Goal: Task Accomplishment & Management: Manage account settings

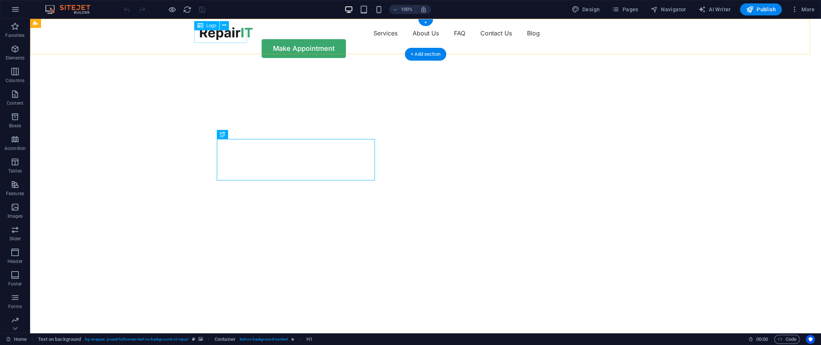
click at [229, 37] on div at bounding box center [226, 33] width 53 height 13
click at [220, 23] on button at bounding box center [224, 25] width 9 height 9
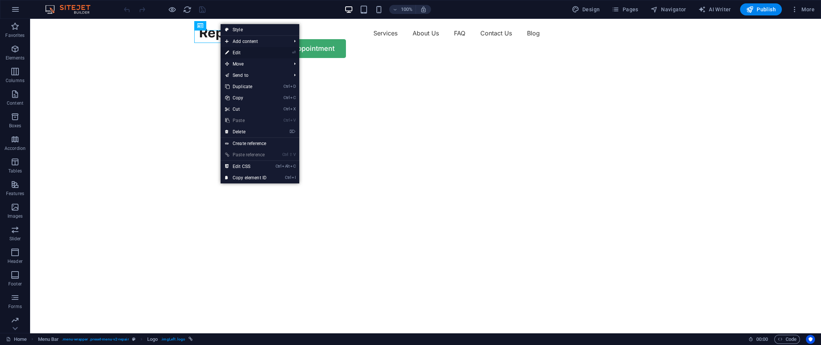
click at [239, 52] on link "⏎ Edit" at bounding box center [245, 52] width 50 height 11
select select "px"
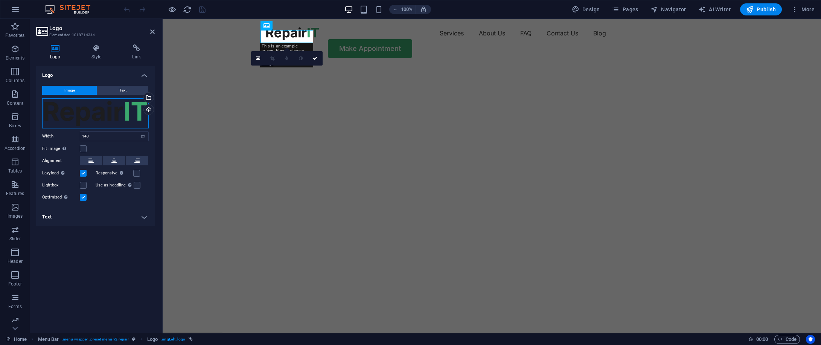
click at [125, 113] on div "Drag files here, click to choose files or select files from Files or our free s…" at bounding box center [95, 113] width 106 height 30
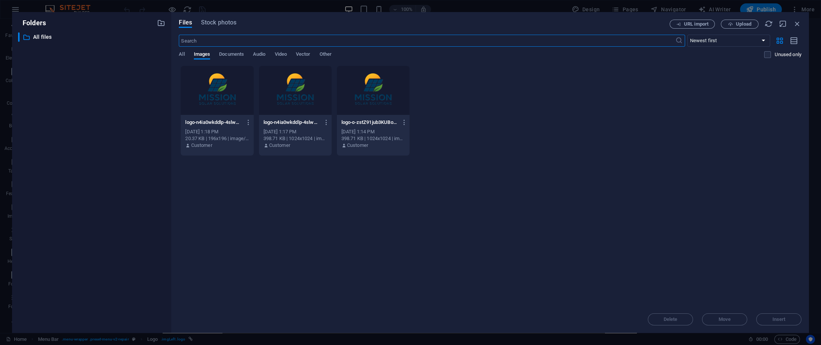
click at [240, 97] on div at bounding box center [217, 90] width 73 height 49
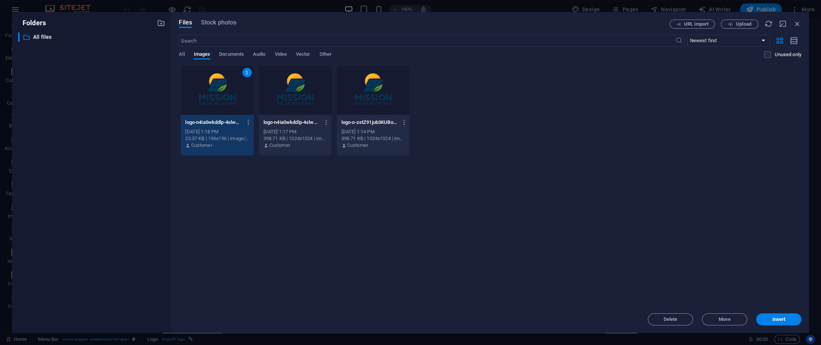
click at [316, 94] on div at bounding box center [295, 90] width 73 height 49
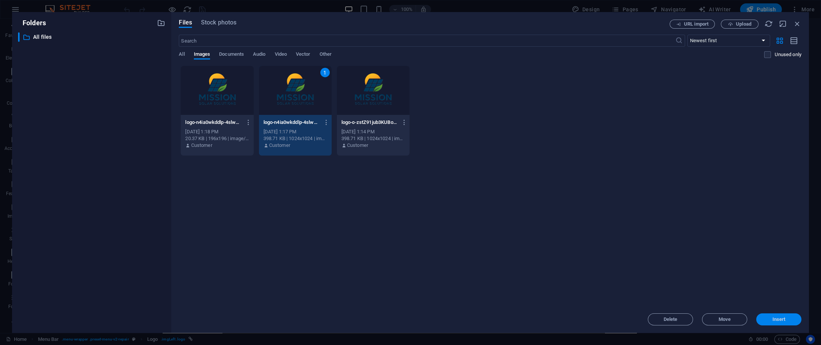
click at [512, 215] on span "Insert" at bounding box center [778, 319] width 39 height 5
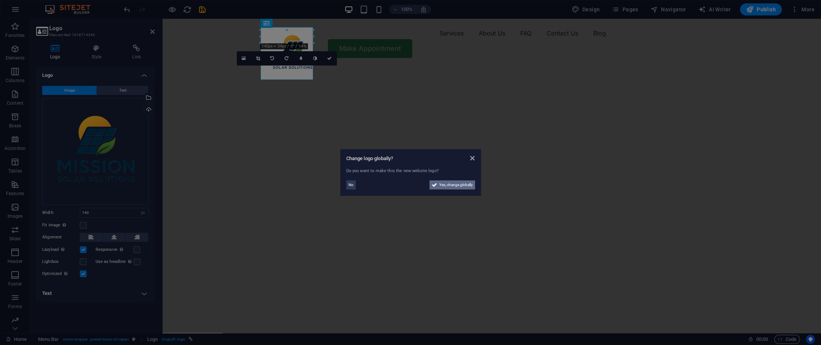
click at [466, 182] on span "Yes, change globally" at bounding box center [455, 184] width 33 height 9
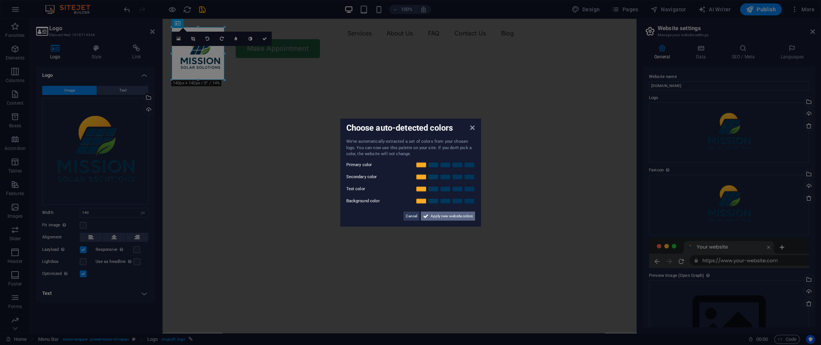
click at [461, 215] on span "Apply new website colors" at bounding box center [451, 215] width 42 height 9
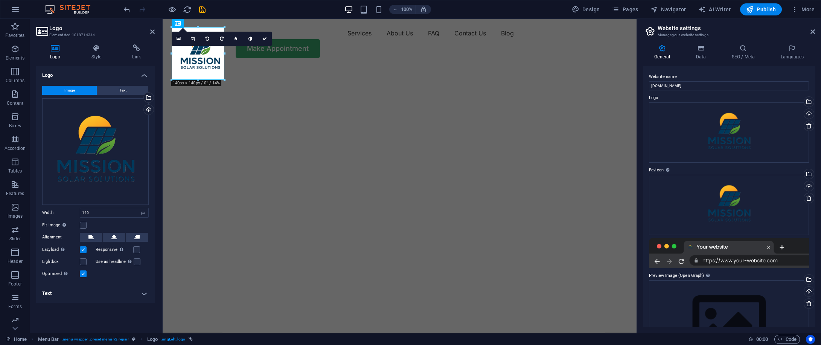
scroll to position [45, 0]
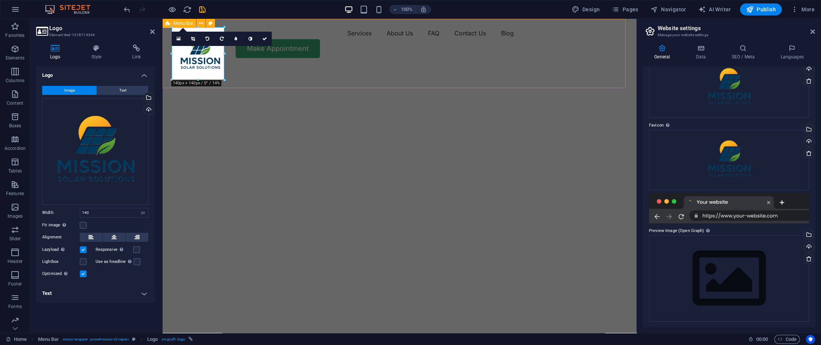
click at [281, 66] on div "Menu Services About Us FAQ Contact Us Blog Make Appointment" at bounding box center [400, 42] width 474 height 47
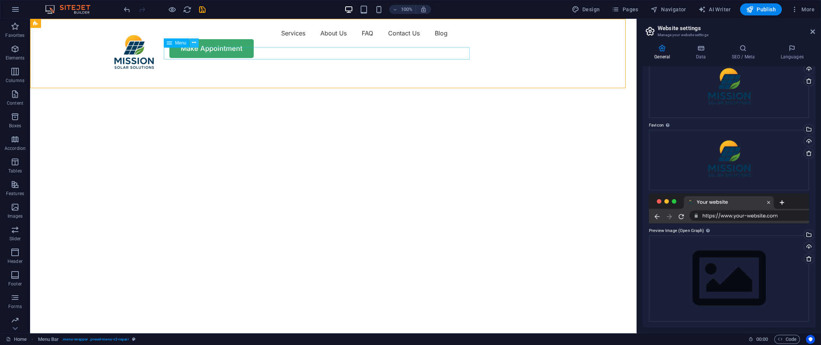
click at [193, 44] on icon at bounding box center [194, 43] width 4 height 8
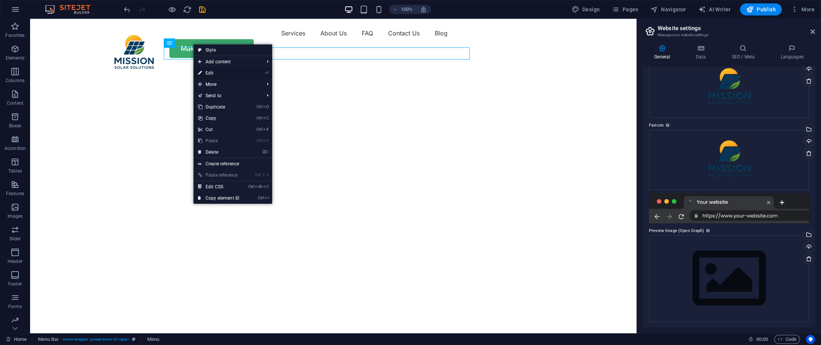
click at [221, 74] on link "⏎ Edit" at bounding box center [218, 72] width 50 height 11
select select "1"
select select
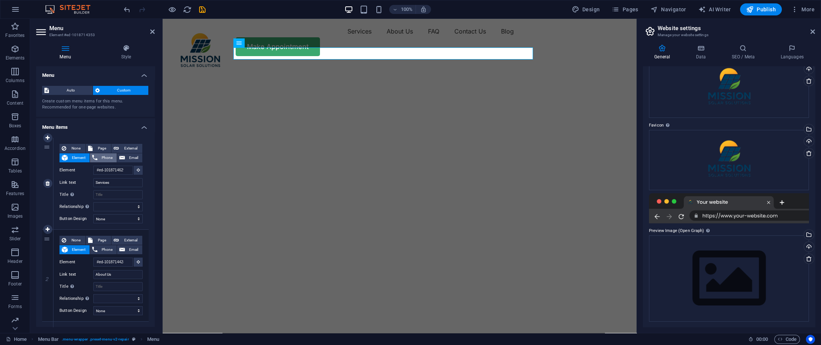
scroll to position [0, 0]
click at [110, 159] on span "Phone" at bounding box center [107, 157] width 15 height 9
select select
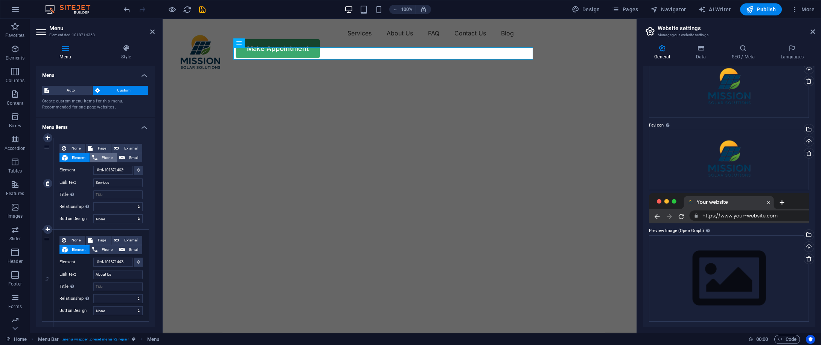
select select
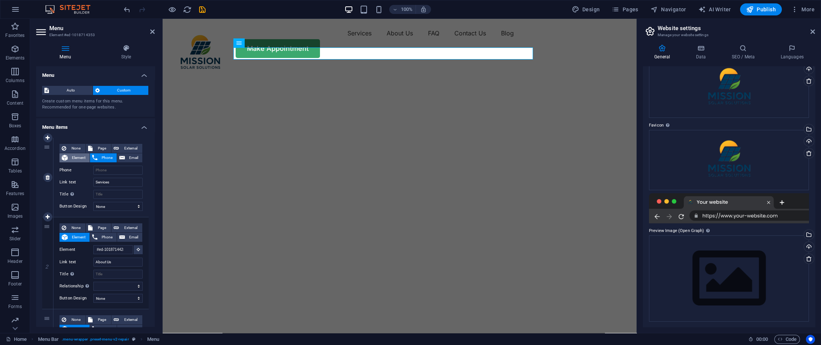
click at [81, 155] on span "Element" at bounding box center [78, 157] width 17 height 9
select select
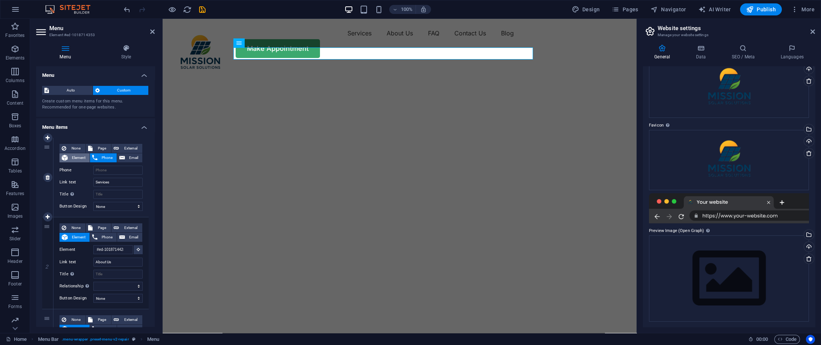
select select
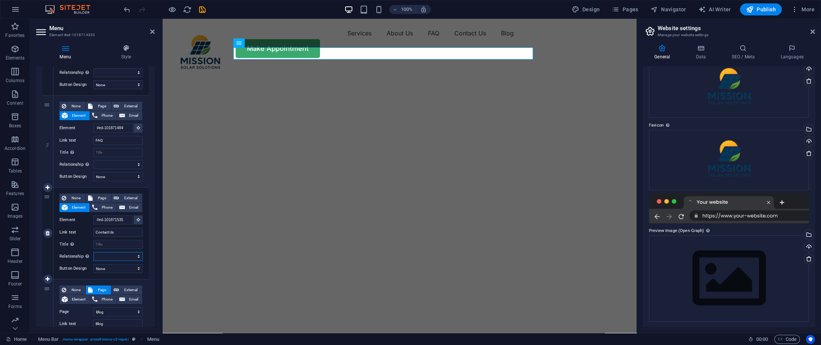
click at [115, 215] on select "alternate author bookmark external help license next nofollow noreferrer noopen…" at bounding box center [117, 256] width 49 height 9
click at [138, 165] on select "alternate author bookmark external help license next nofollow noreferrer noopen…" at bounding box center [117, 164] width 49 height 9
select select "license"
click at [93, 160] on select "alternate author bookmark external help license next nofollow noreferrer noopen…" at bounding box center [117, 164] width 49 height 9
select select
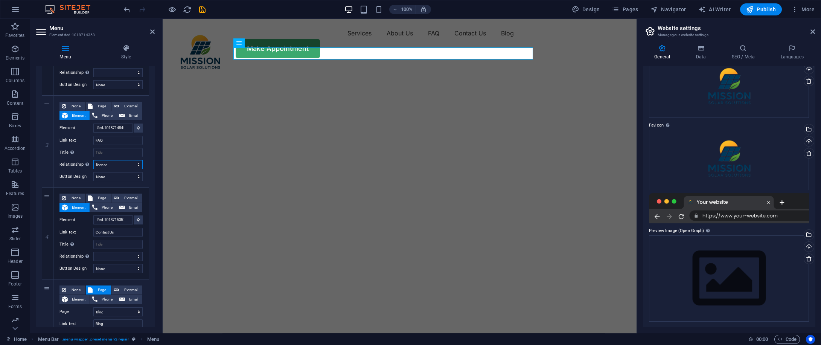
select select
click at [315, 39] on nav "Services About Us FAQ Contact Us Blog" at bounding box center [399, 33] width 451 height 12
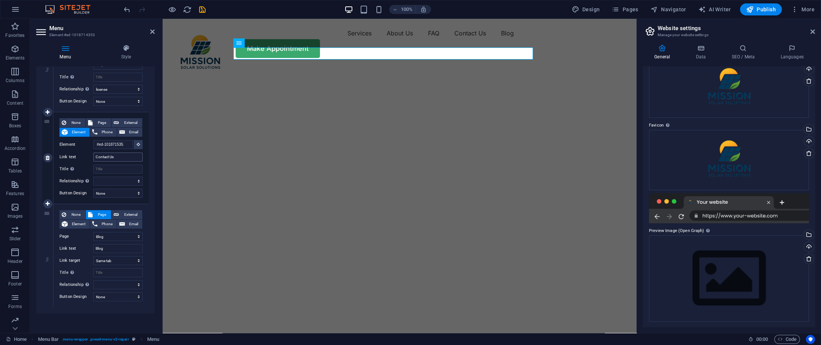
scroll to position [302, 0]
click at [134, 158] on input "Contact Us" at bounding box center [117, 155] width 49 height 9
click at [126, 178] on select "alternate author bookmark external help license next nofollow noreferrer noopen…" at bounding box center [117, 179] width 49 height 9
select select "search"
click at [93, 175] on select "alternate author bookmark external help license next nofollow noreferrer noopen…" at bounding box center [117, 179] width 49 height 9
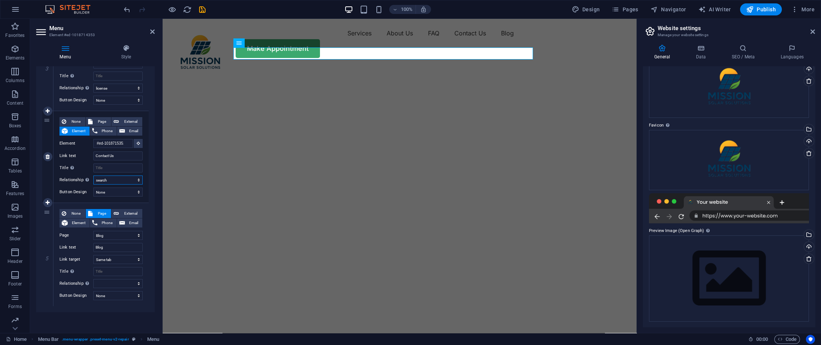
select select
click at [128, 179] on select "alternate author bookmark external help license next nofollow noreferrer noopen…" at bounding box center [117, 179] width 49 height 9
select select "help"
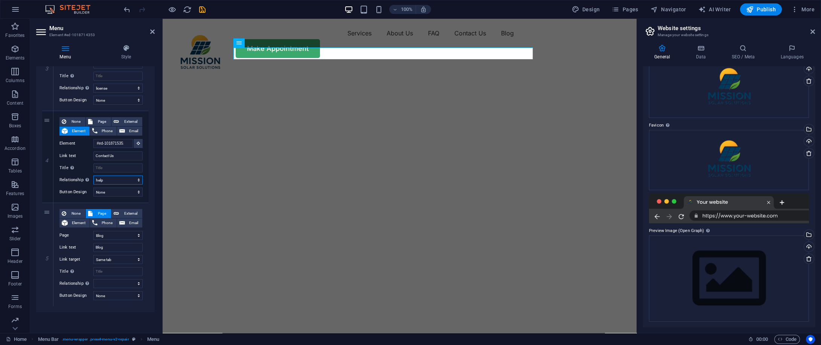
click at [93, 175] on select "alternate author bookmark external help license next nofollow noreferrer noopen…" at bounding box center [117, 179] width 49 height 9
select select
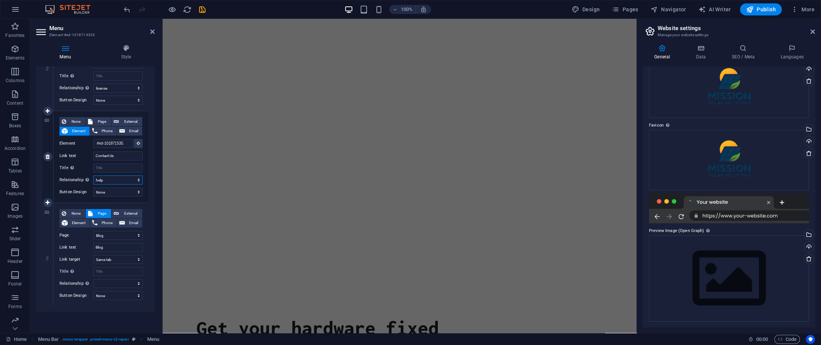
scroll to position [0, 0]
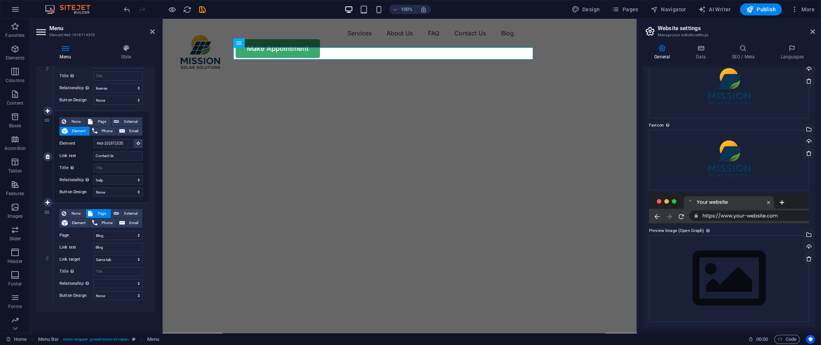
click at [114, 173] on div "None Page External Element Phone Email Page Home Blog Subpage Legal Notice Priv…" at bounding box center [100, 150] width 83 height 67
click at [115, 176] on select "alternate author bookmark external help license next nofollow noreferrer noopen…" at bounding box center [117, 179] width 49 height 9
select select
click at [93, 175] on select "alternate author bookmark external help license next nofollow noreferrer noopen…" at bounding box center [117, 179] width 49 height 9
select select
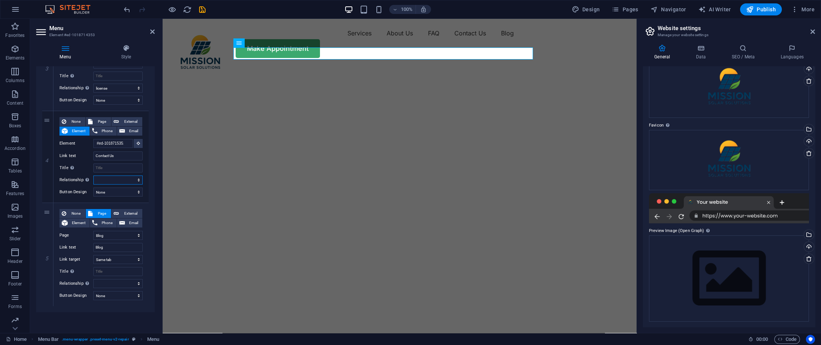
select select
click at [118, 86] on select "alternate author bookmark external help license next nofollow noreferrer noopen…" at bounding box center [117, 88] width 49 height 9
select select
click at [93, 84] on select "alternate author bookmark external help license next nofollow noreferrer noopen…" at bounding box center [117, 88] width 49 height 9
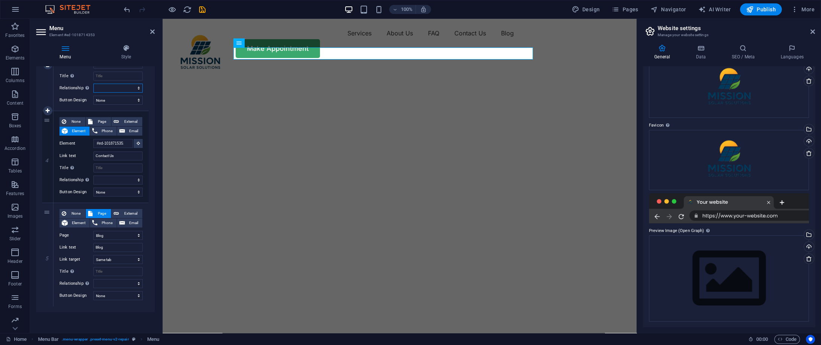
select select
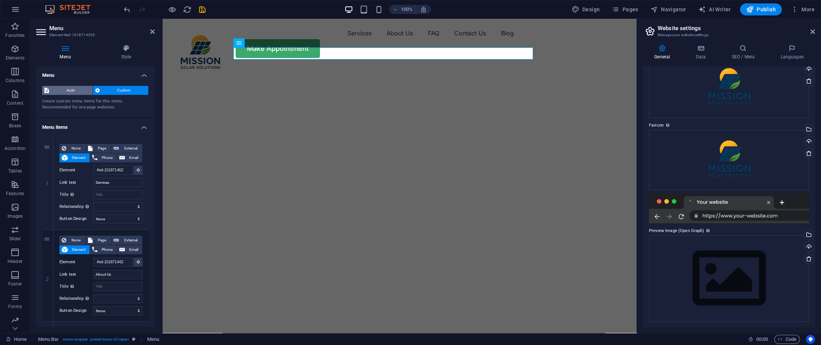
click at [81, 89] on span "Auto" at bounding box center [70, 90] width 39 height 9
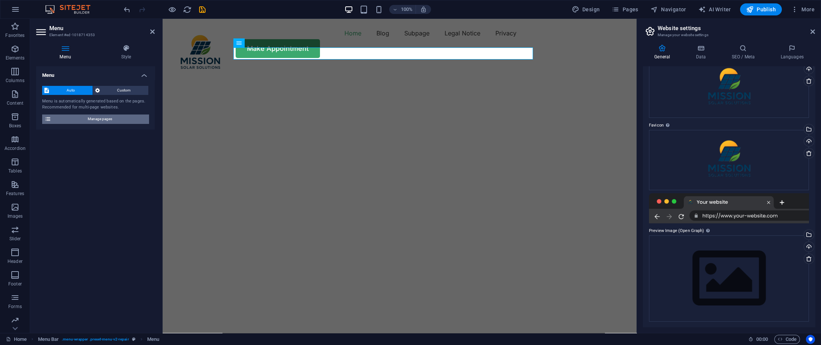
click at [75, 118] on span "Manage pages" at bounding box center [99, 118] width 93 height 9
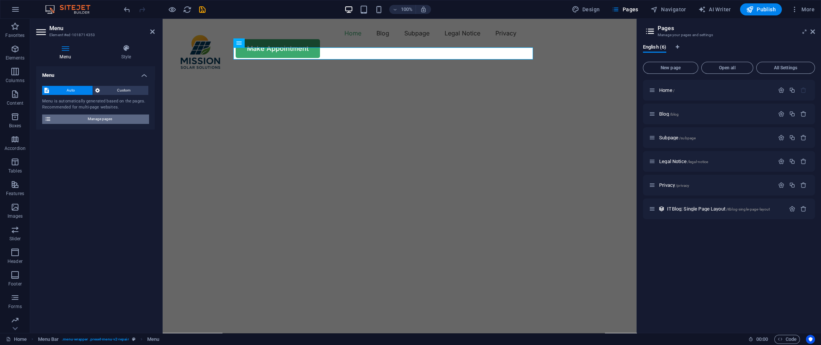
click at [75, 118] on span "Manage pages" at bounding box center [99, 118] width 93 height 9
click at [512, 139] on span "Subpage /subpage" at bounding box center [677, 138] width 36 height 6
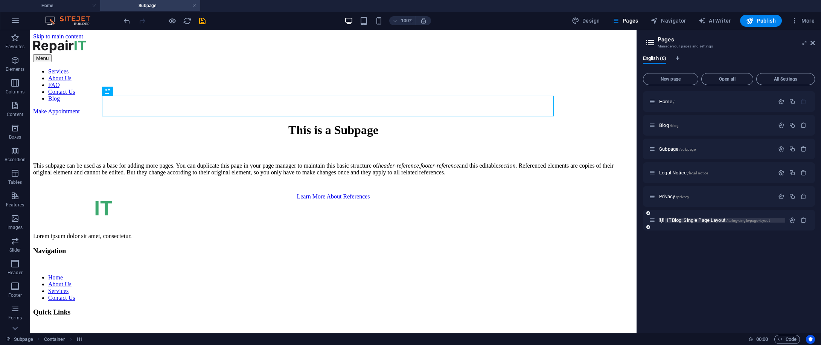
click at [512, 215] on span "ITBlog: Single Page Layout /itblog-single-page-layout" at bounding box center [718, 220] width 103 height 6
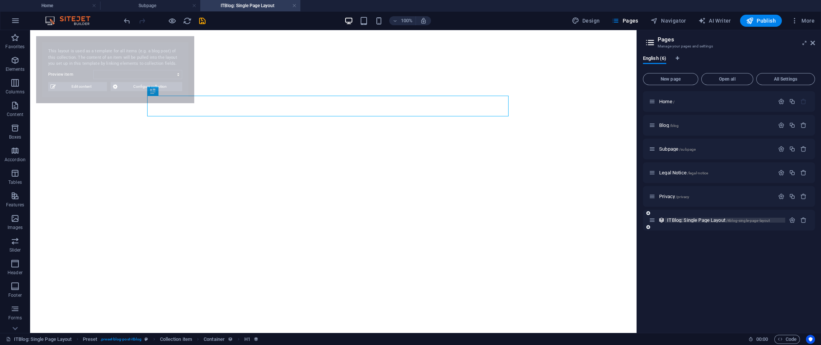
select select "68e3b1924f4baa2dbb045d1a"
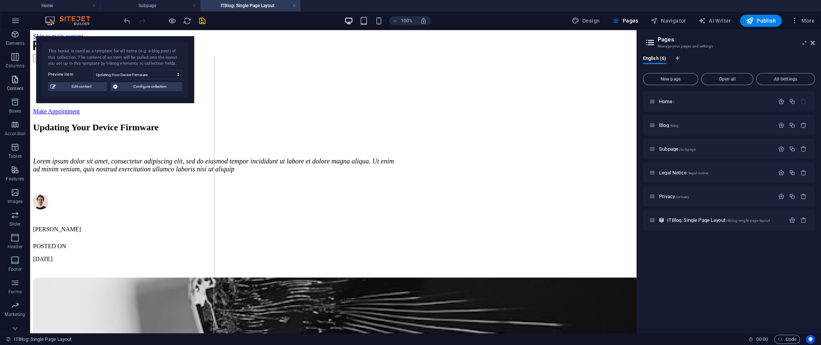
scroll to position [35, 0]
click at [14, 23] on icon "button" at bounding box center [15, 20] width 9 height 9
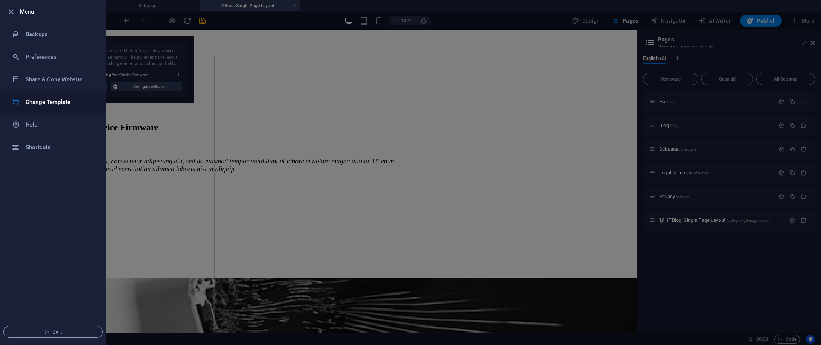
click at [51, 105] on h6 "Change Template" at bounding box center [61, 101] width 70 height 9
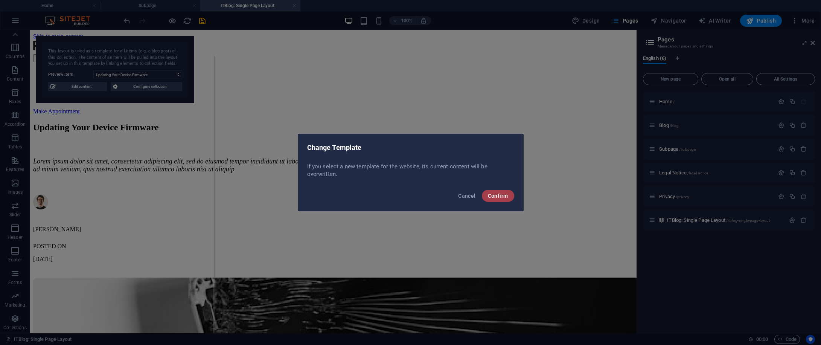
click at [498, 196] on span "Confirm" at bounding box center [498, 196] width 20 height 6
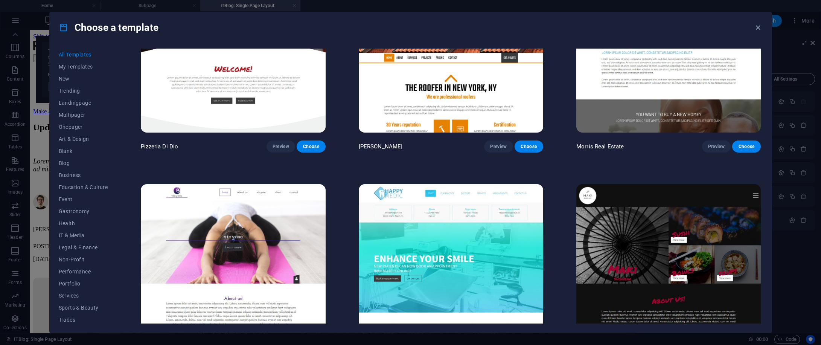
scroll to position [4890, 0]
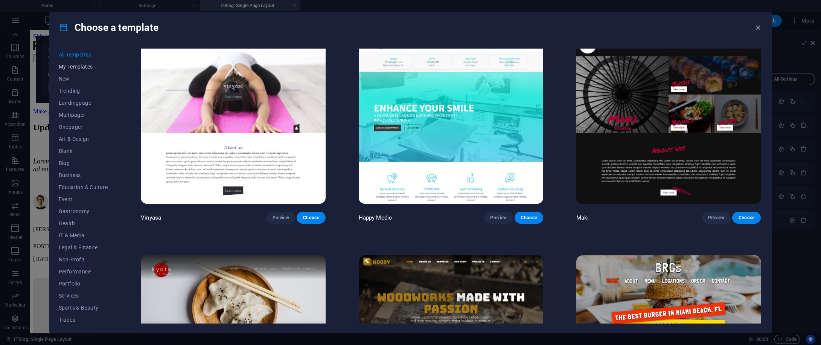
click at [67, 65] on span "My Templates" at bounding box center [83, 67] width 49 height 6
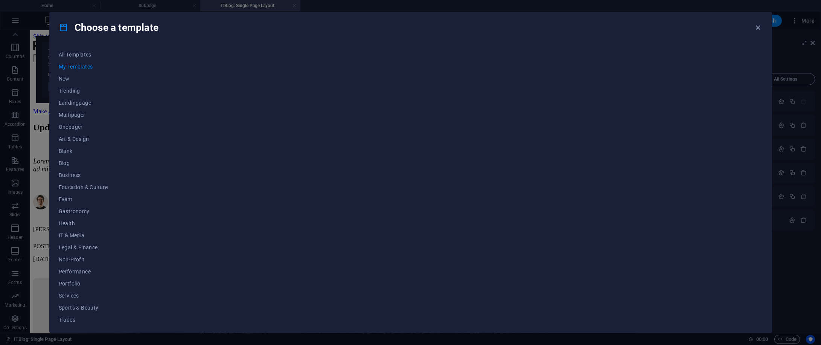
drag, startPoint x: 114, startPoint y: 94, endPoint x: 117, endPoint y: 145, distance: 50.5
click at [117, 145] on div "All Templates My Templates New Trending Landingpage Multipager Onepager Art & D…" at bounding box center [88, 186] width 58 height 275
click at [88, 77] on span "New" at bounding box center [83, 79] width 49 height 6
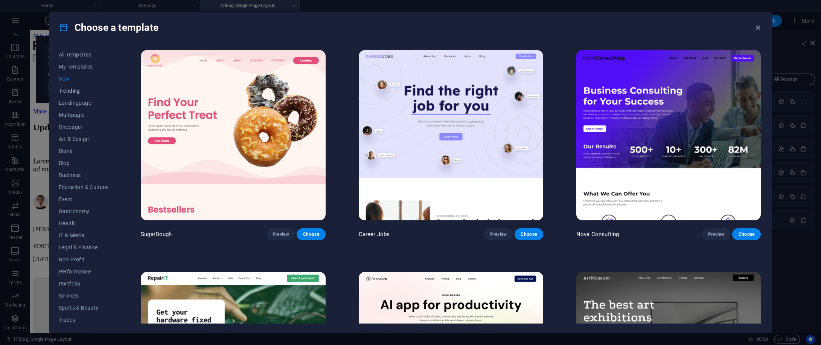
click at [90, 88] on span "Trending" at bounding box center [83, 91] width 49 height 6
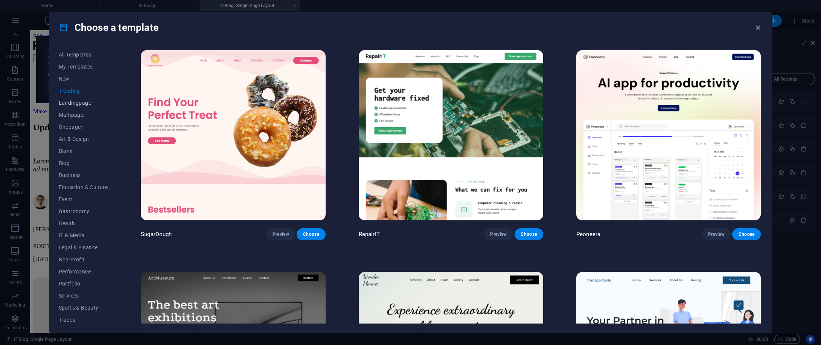
click at [81, 104] on span "Landingpage" at bounding box center [83, 103] width 49 height 6
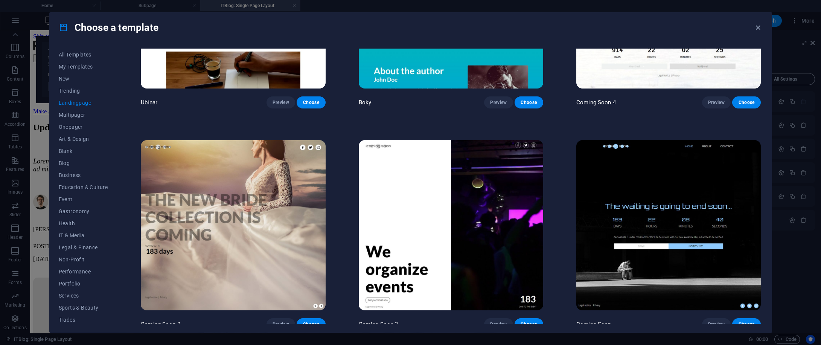
scroll to position [1684, 0]
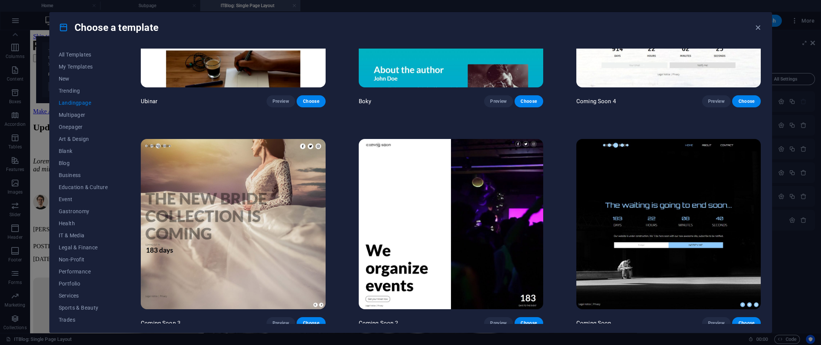
click at [412, 172] on img at bounding box center [451, 224] width 184 height 170
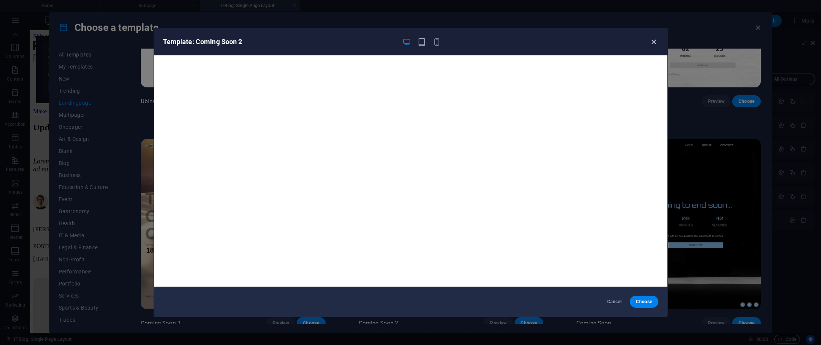
click at [512, 44] on icon "button" at bounding box center [653, 42] width 9 height 9
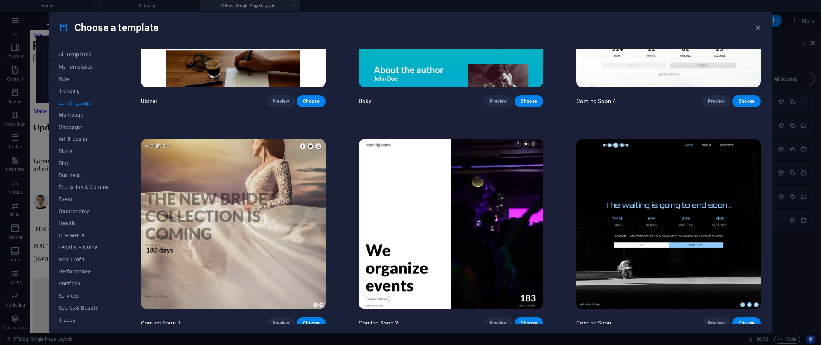
scroll to position [1533, 0]
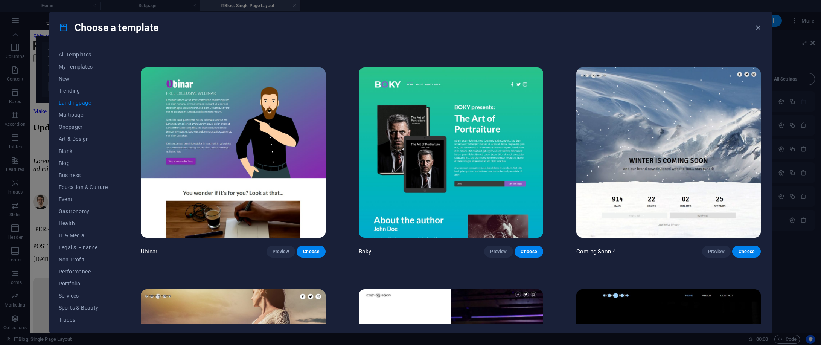
click at [476, 144] on img at bounding box center [451, 152] width 184 height 170
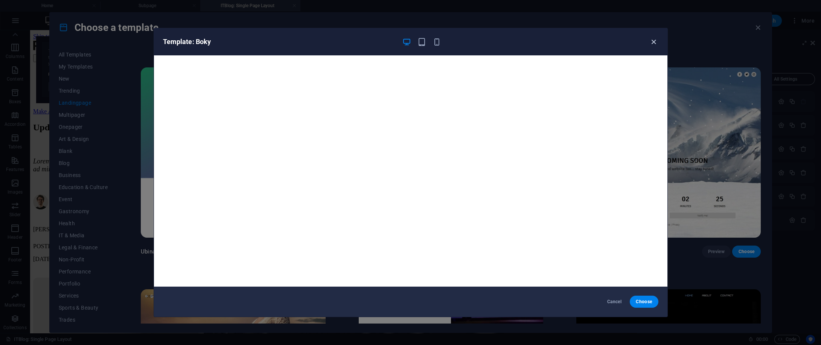
click at [512, 38] on icon "button" at bounding box center [653, 42] width 9 height 9
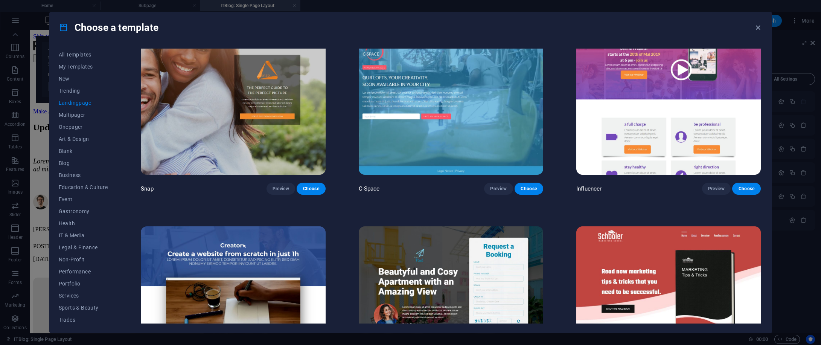
scroll to position [1006, 0]
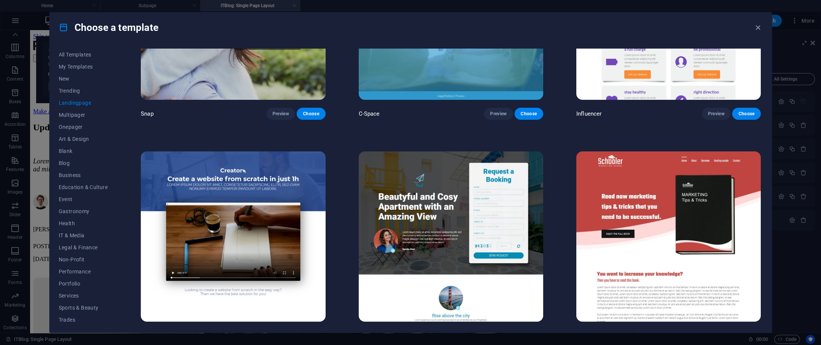
click at [309, 204] on img at bounding box center [233, 236] width 184 height 170
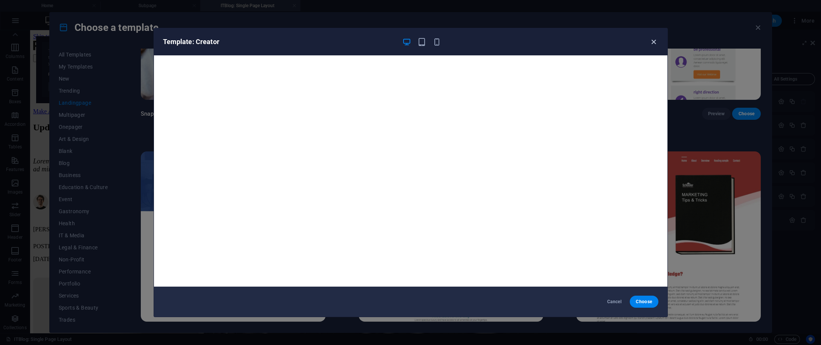
click at [512, 38] on icon "button" at bounding box center [653, 42] width 9 height 9
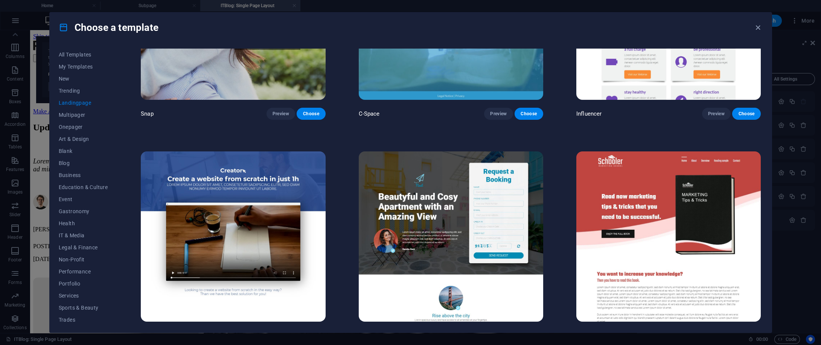
click at [512, 24] on div "Choose a template" at bounding box center [411, 27] width 722 height 30
click at [512, 24] on icon "button" at bounding box center [757, 27] width 9 height 9
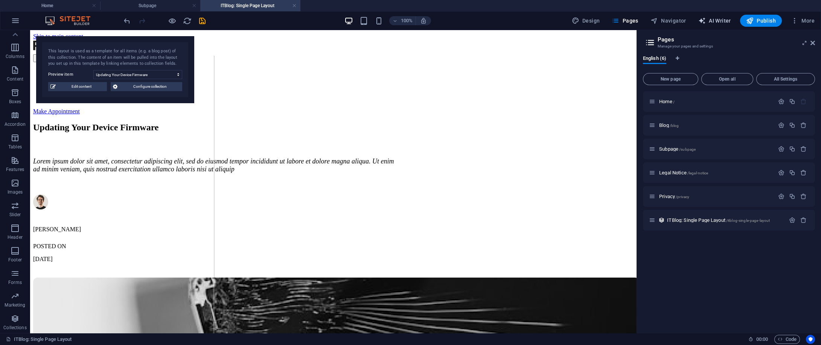
click at [512, 20] on span "AI Writer" at bounding box center [714, 21] width 33 height 8
select select "English"
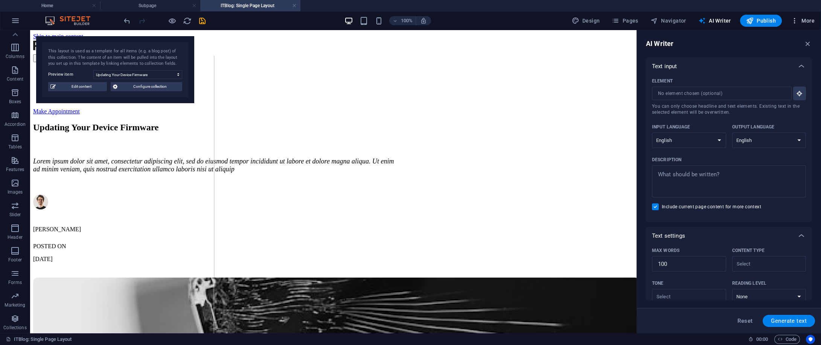
click at [512, 21] on span "More" at bounding box center [802, 21] width 24 height 8
click at [512, 104] on div at bounding box center [410, 172] width 821 height 345
click at [296, 3] on h4 "ITBlog: Single Page Layout" at bounding box center [250, 6] width 100 height 8
click at [147, 74] on select "Updating Your Device Firmware How to Change Phone Broken Screen Basic Phone Rep…" at bounding box center [137, 74] width 89 height 9
click at [93, 70] on select "Updating Your Device Firmware How to Change Phone Broken Screen Basic Phone Rep…" at bounding box center [137, 74] width 89 height 9
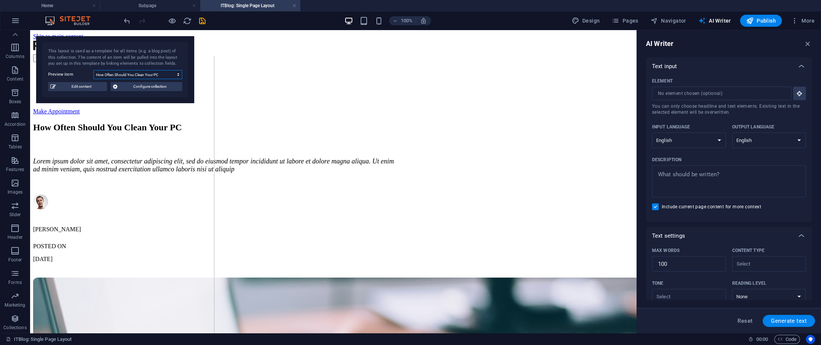
drag, startPoint x: 171, startPoint y: 72, endPoint x: 172, endPoint y: 68, distance: 4.3
click at [172, 71] on select "Updating Your Device Firmware How to Change Phone Broken Screen Basic Phone Rep…" at bounding box center [137, 74] width 89 height 9
select select "68e3b1924f4baa2dbb045d19"
click at [93, 70] on select "Updating Your Device Firmware How to Change Phone Broken Screen Basic Phone Rep…" at bounding box center [137, 74] width 89 height 9
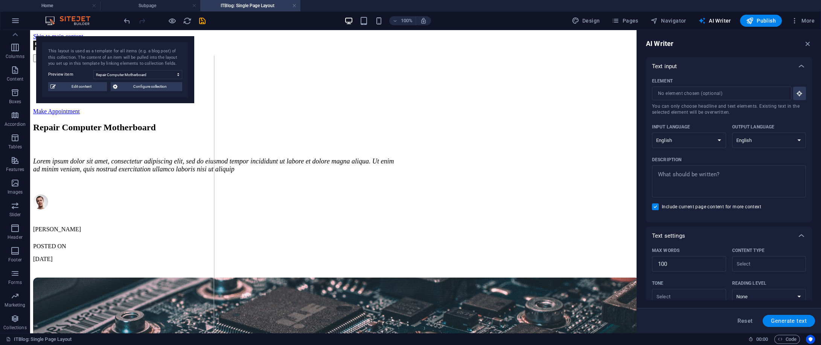
click at [70, 23] on img at bounding box center [71, 20] width 56 height 9
click at [20, 215] on span "Collections" at bounding box center [15, 323] width 30 height 18
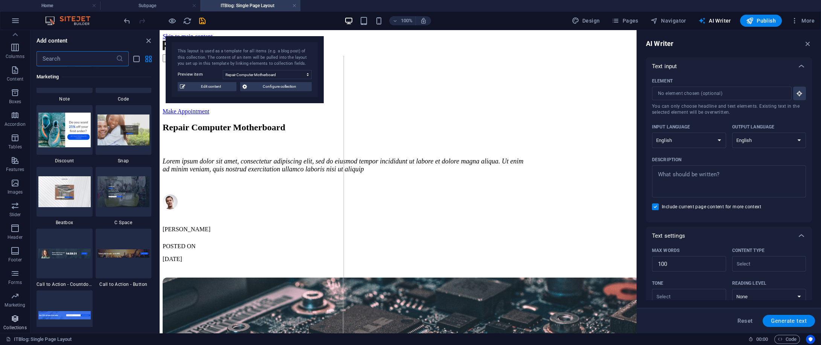
scroll to position [6886, 0]
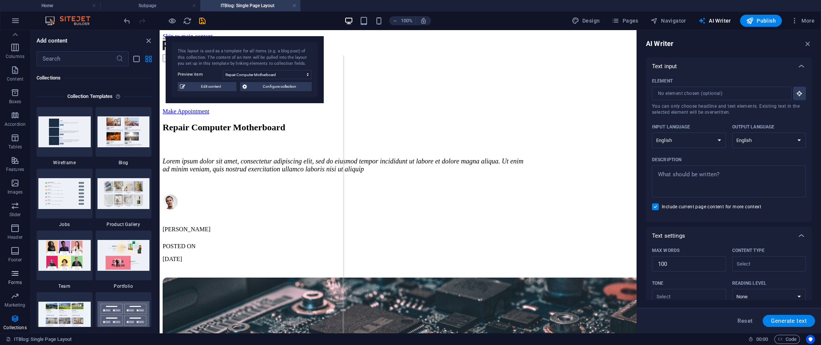
click at [20, 215] on span "Forms" at bounding box center [15, 278] width 30 height 18
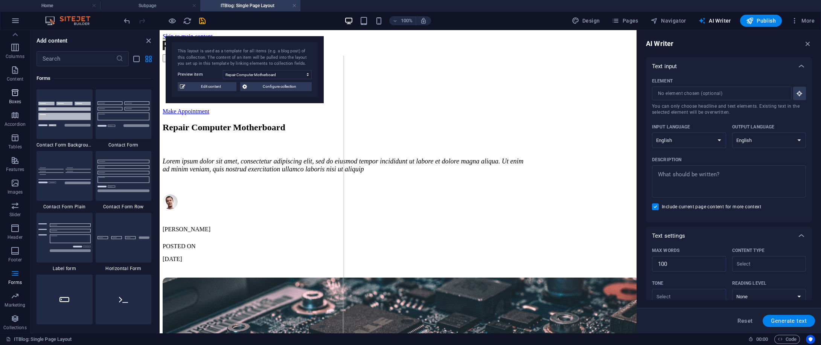
scroll to position [0, 0]
click at [14, 38] on icon "button" at bounding box center [15, 37] width 9 height 9
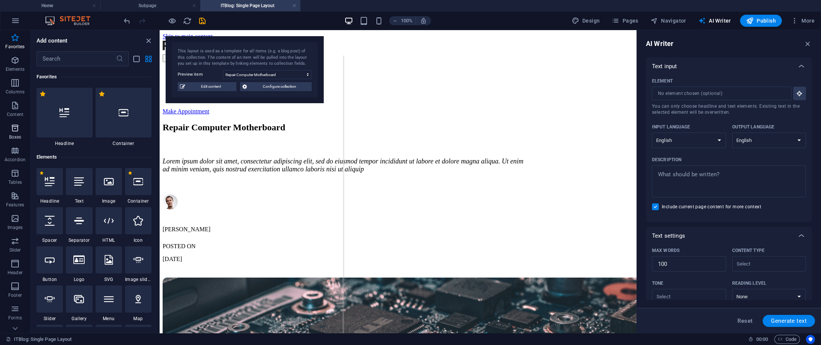
click at [15, 135] on p "Boxes" at bounding box center [15, 137] width 12 height 6
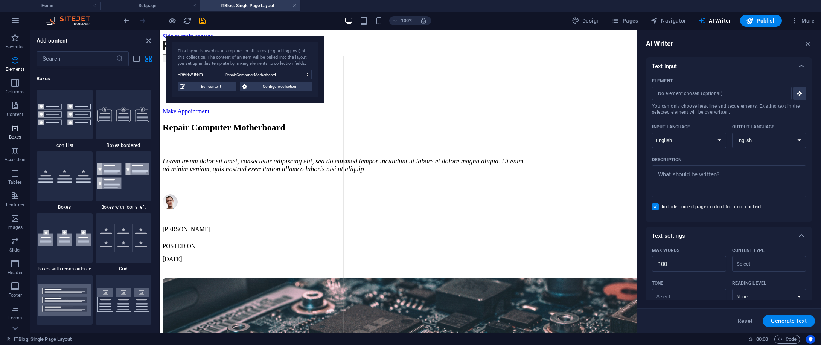
scroll to position [2074, 0]
click at [14, 160] on p "Accordion" at bounding box center [15, 160] width 21 height 6
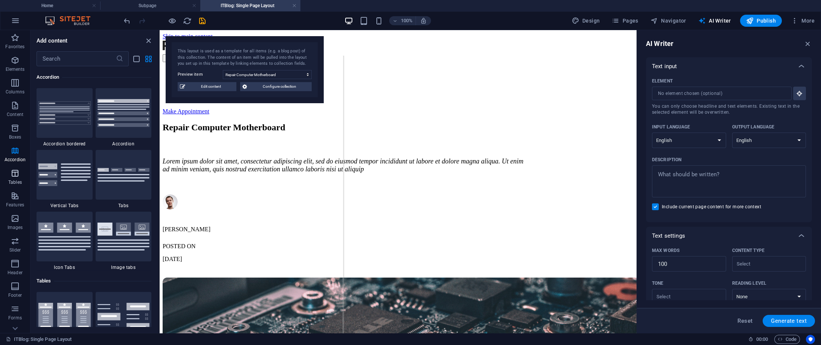
click at [12, 179] on p "Tables" at bounding box center [15, 182] width 14 height 6
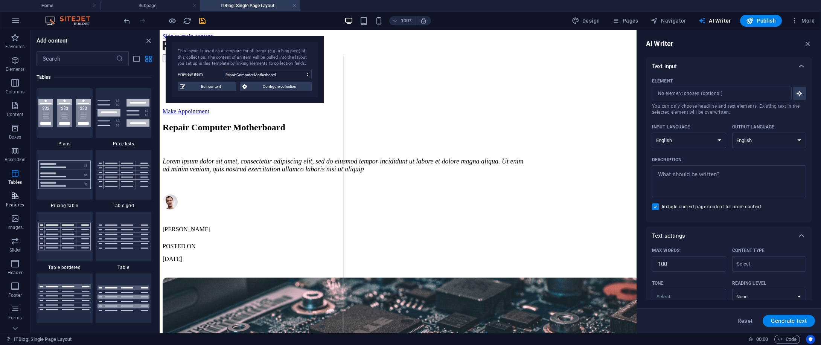
click at [18, 202] on p "Features" at bounding box center [15, 205] width 18 height 6
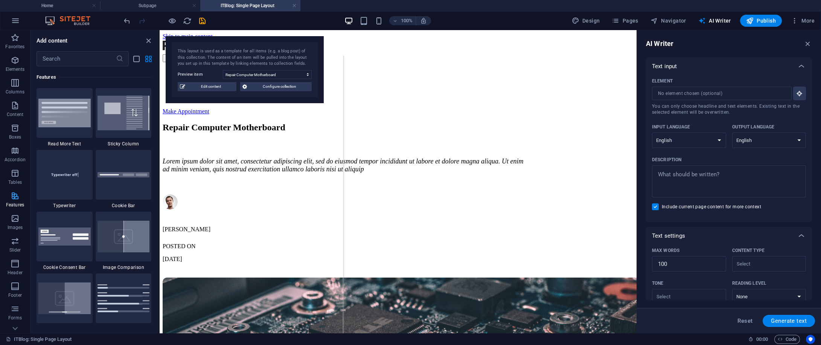
scroll to position [2932, 0]
click at [15, 212] on button "Images" at bounding box center [15, 222] width 30 height 23
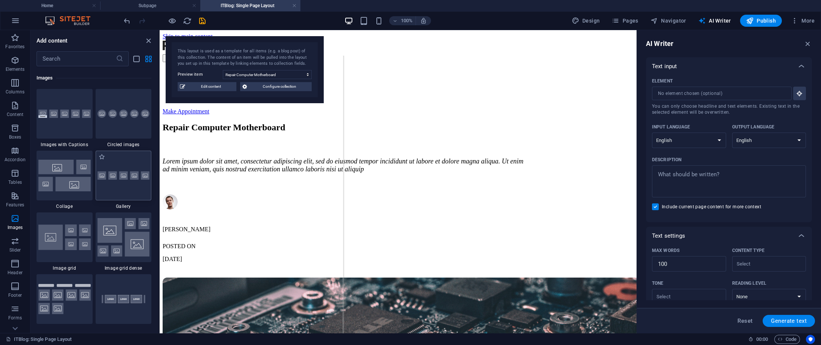
scroll to position [3814, 0]
click at [17, 19] on icon "button" at bounding box center [15, 20] width 9 height 9
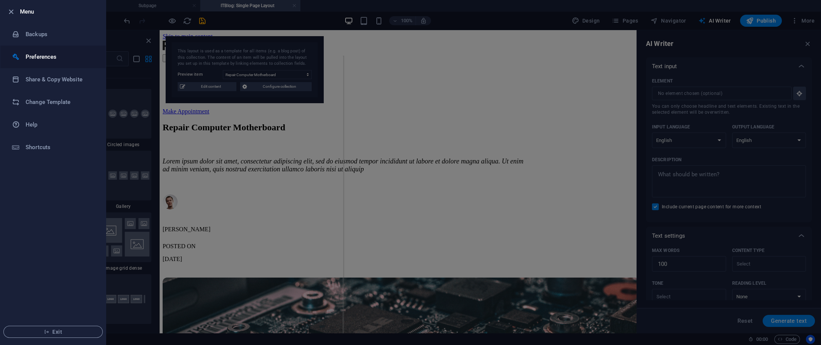
click at [44, 53] on h6 "Preferences" at bounding box center [61, 56] width 70 height 9
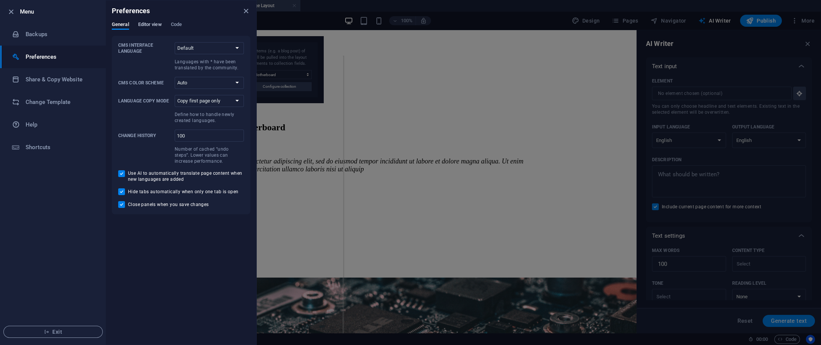
click at [154, 23] on span "Editor view" at bounding box center [150, 25] width 24 height 11
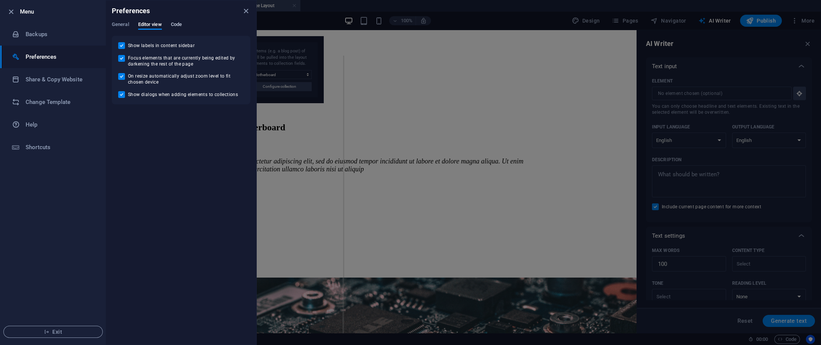
click at [173, 25] on span "Code" at bounding box center [176, 25] width 11 height 11
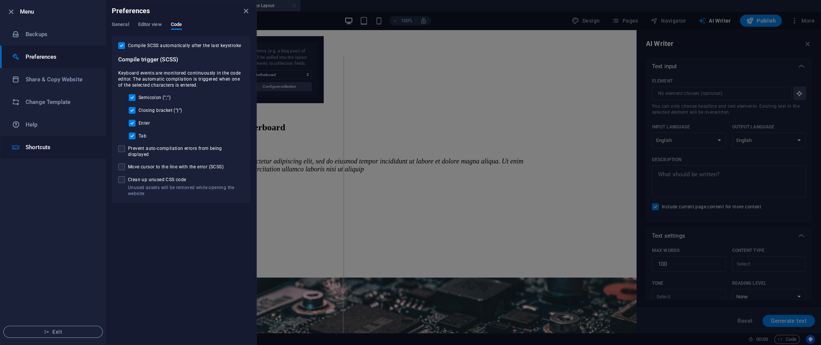
click at [45, 151] on h6 "Shortcuts" at bounding box center [61, 147] width 70 height 9
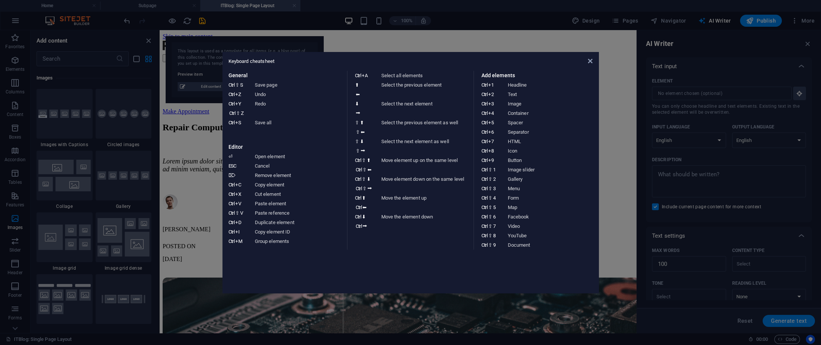
click at [76, 63] on aside "Keyboard cheatsheet General Ctrl ⇧ S Save page Ctrl Z Undo Ctrl Y Ctrl ⇧ Z Redo…" at bounding box center [410, 172] width 821 height 345
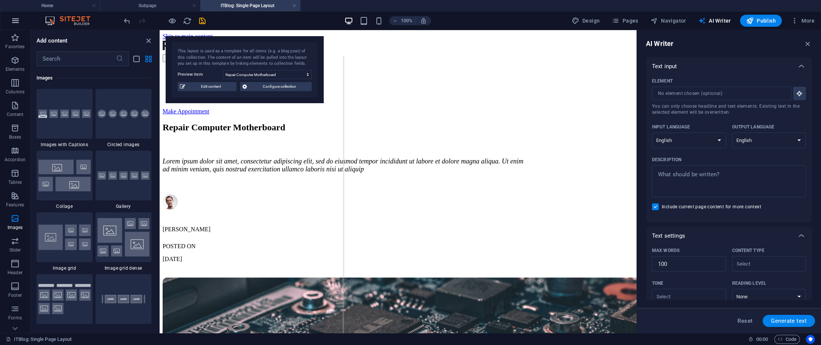
click at [15, 18] on icon "button" at bounding box center [15, 20] width 9 height 9
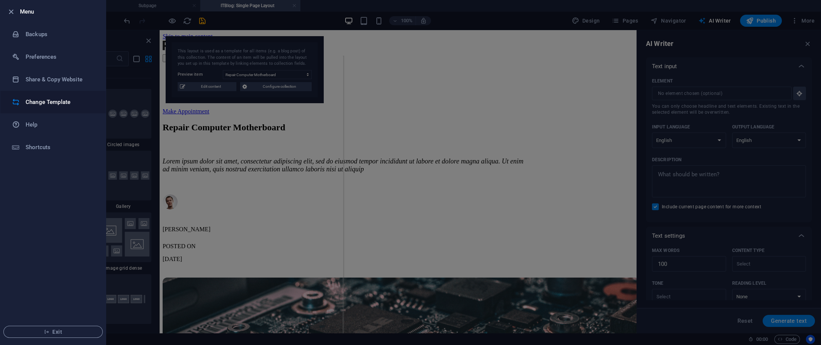
click at [55, 98] on h6 "Change Template" at bounding box center [61, 101] width 70 height 9
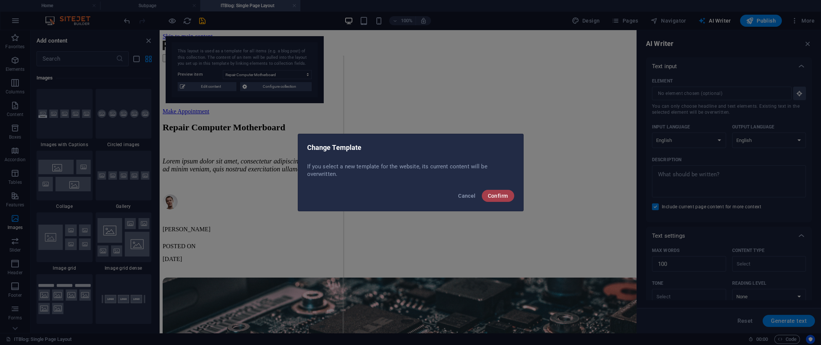
click at [495, 197] on span "Confirm" at bounding box center [498, 196] width 20 height 6
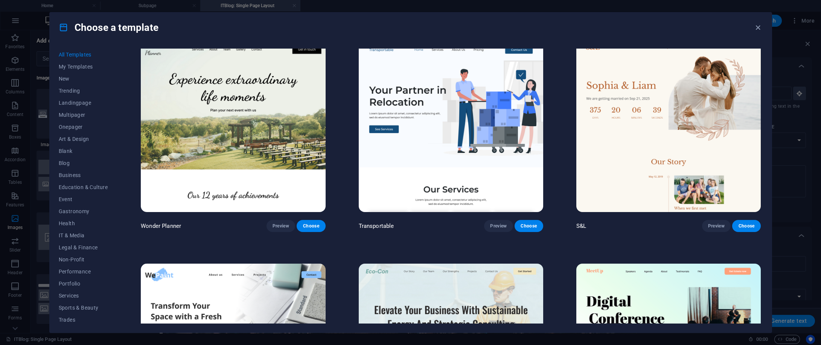
scroll to position [376, 0]
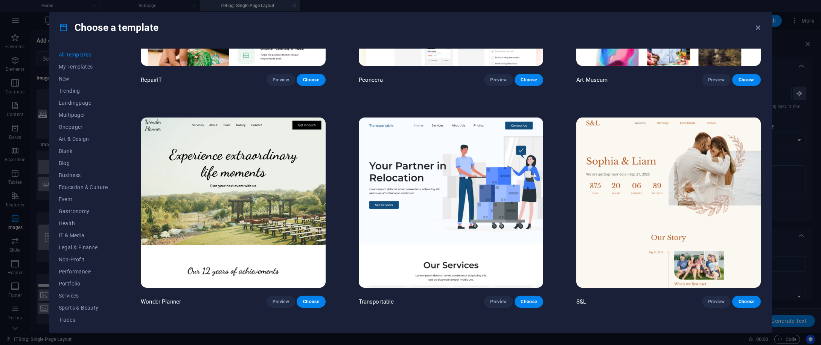
click at [427, 206] on img at bounding box center [451, 202] width 184 height 170
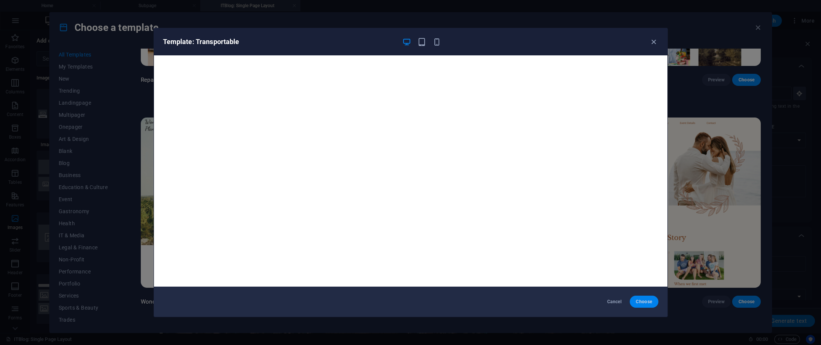
click at [512, 215] on span "Choose" at bounding box center [643, 301] width 16 height 6
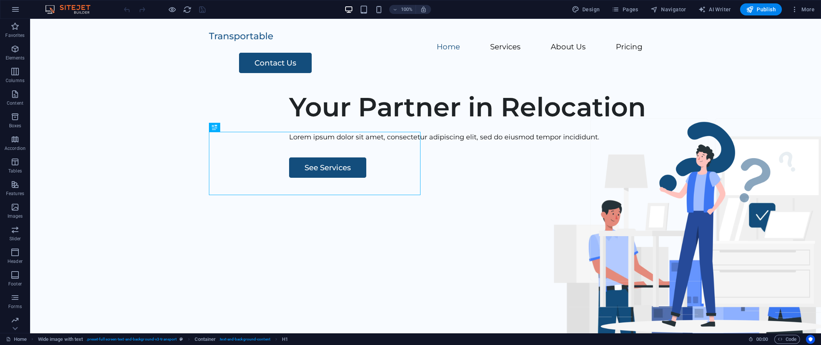
click at [666, 2] on div "100% Design Pages Navigator AI Writer Publish More" at bounding box center [410, 9] width 820 height 18
click at [666, 8] on span "Navigator" at bounding box center [668, 10] width 36 height 8
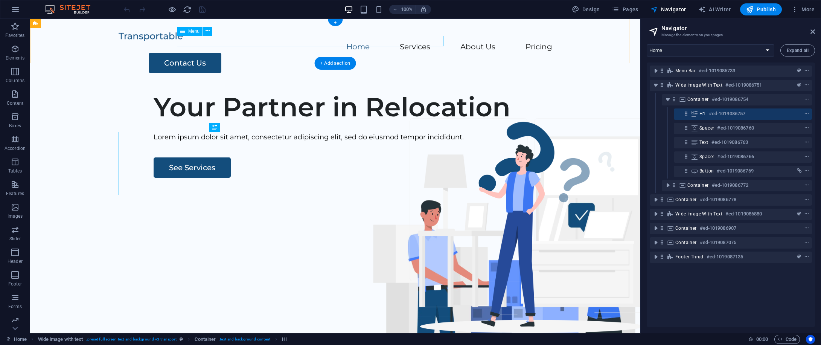
click at [240, 42] on nav "Home Services About Us Pricing" at bounding box center [335, 47] width 433 height 11
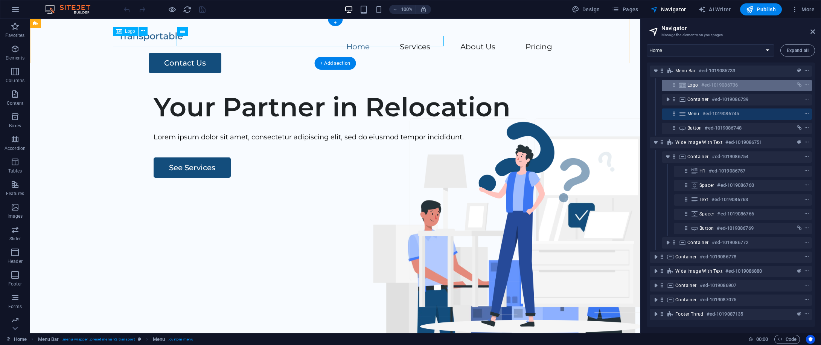
click at [696, 84] on span "Logo" at bounding box center [692, 85] width 11 height 6
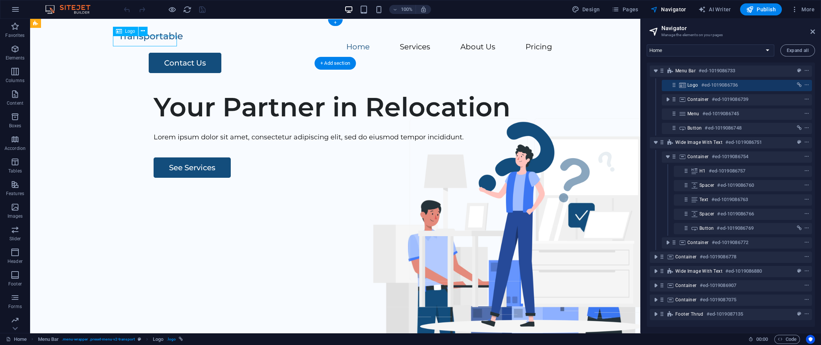
click at [687, 85] on span "Logo" at bounding box center [692, 85] width 11 height 6
click at [798, 83] on icon "link" at bounding box center [798, 84] width 5 height 5
select select
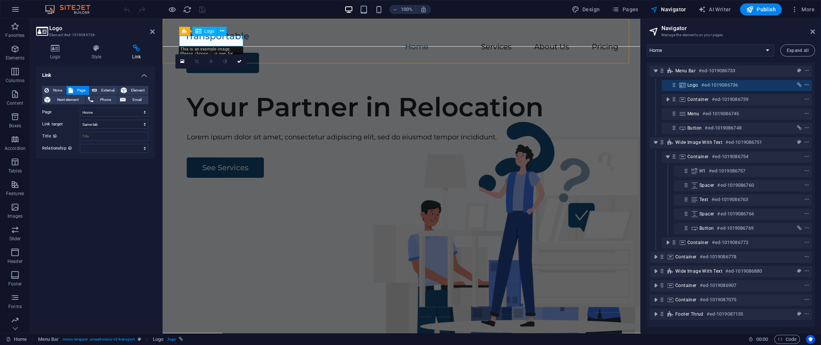
click at [806, 82] on icon "context-menu" at bounding box center [806, 84] width 5 height 5
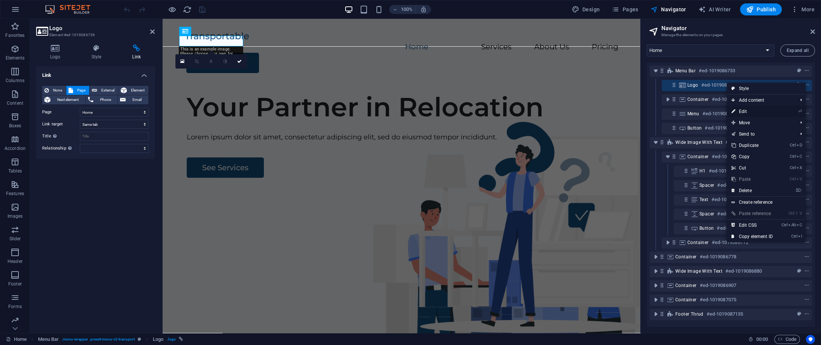
click at [772, 107] on link "⏎ Edit" at bounding box center [751, 111] width 50 height 11
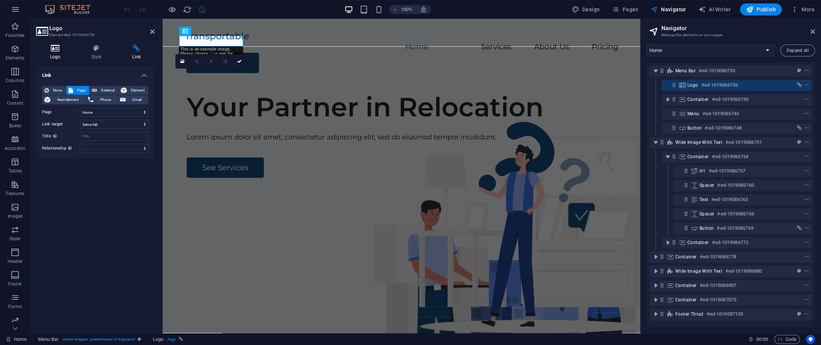
click at [53, 54] on h4 "Logo" at bounding box center [56, 52] width 41 height 16
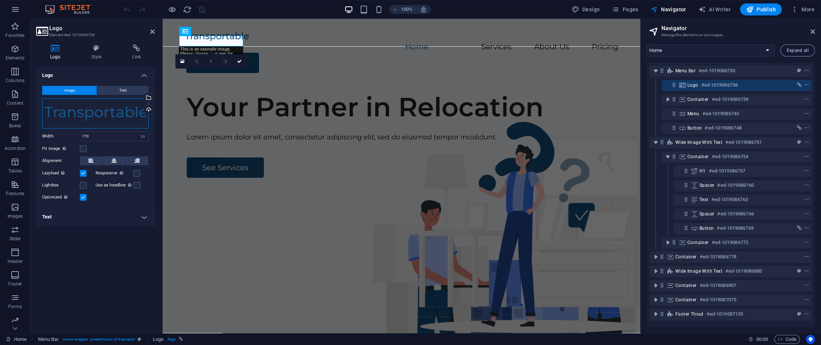
click at [114, 114] on div "Drag files here, click to choose files or select files from Files or our free s…" at bounding box center [95, 113] width 106 height 30
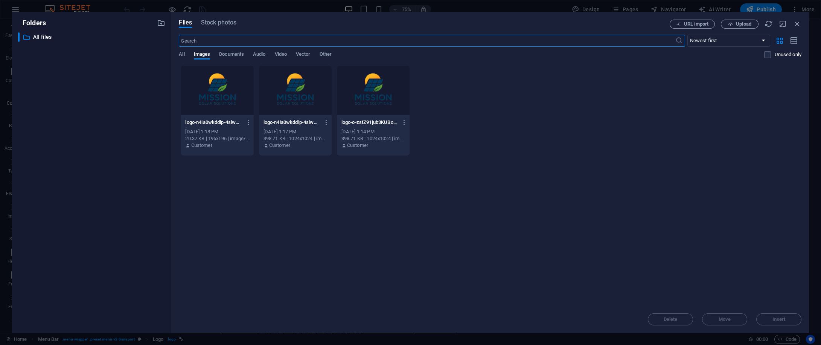
click at [307, 90] on div at bounding box center [295, 90] width 73 height 49
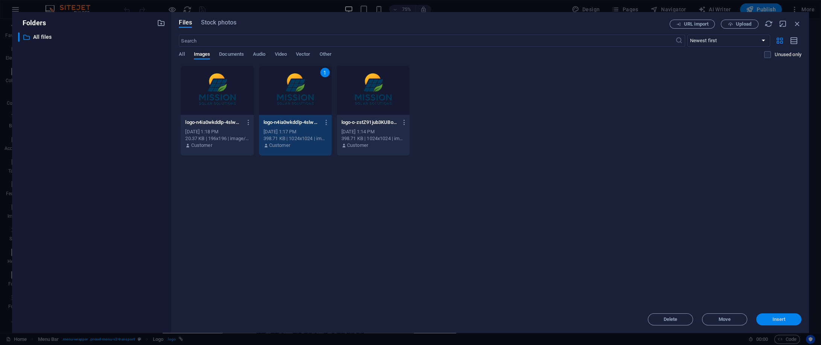
click at [789, 319] on span "Insert" at bounding box center [778, 319] width 39 height 5
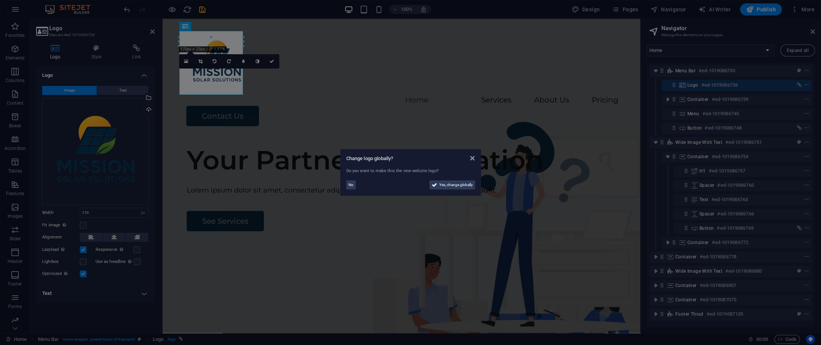
click at [274, 61] on aside "Change logo globally? Do you want to make this the new website logo? No Yes, ch…" at bounding box center [410, 172] width 821 height 345
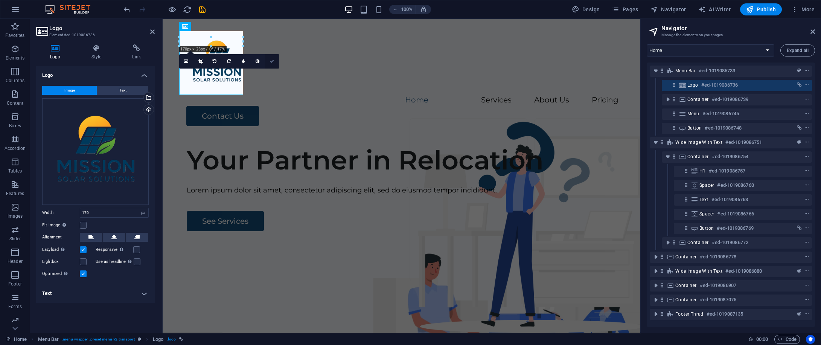
click at [274, 61] on icon at bounding box center [271, 61] width 5 height 5
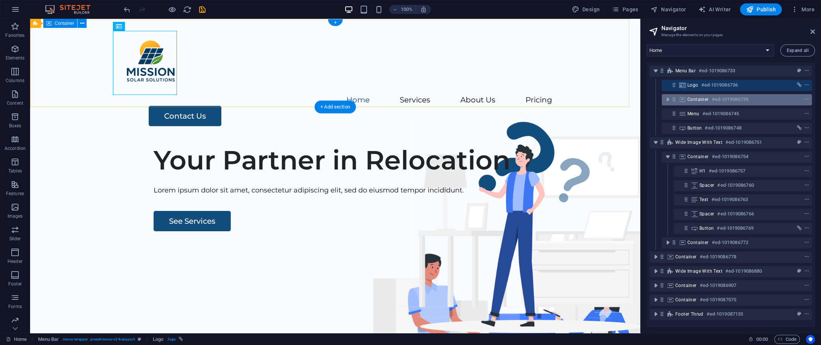
click at [726, 103] on h6 "#ed-1019086739" at bounding box center [729, 99] width 36 height 9
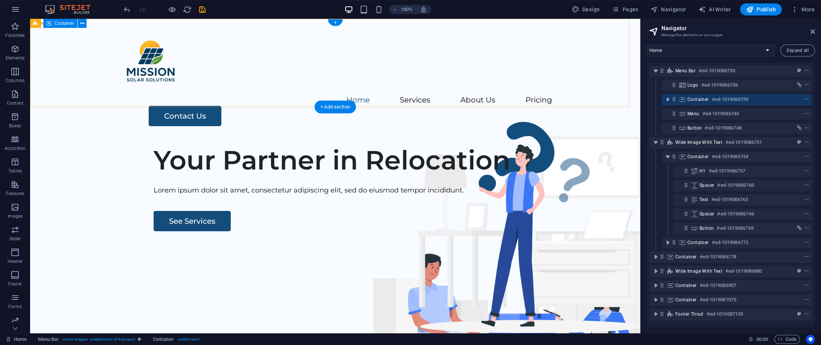
click at [719, 99] on h6 "#ed-1019086739" at bounding box center [729, 99] width 36 height 9
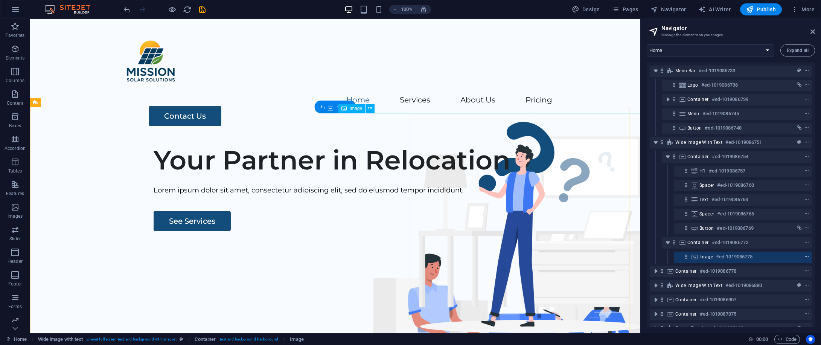
click at [802, 256] on span "context-menu" at bounding box center [806, 256] width 8 height 5
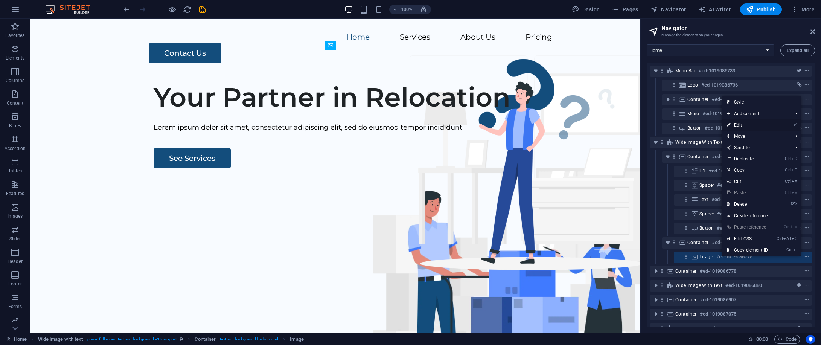
click at [757, 123] on link "⏎ Edit" at bounding box center [747, 124] width 50 height 11
select select "px"
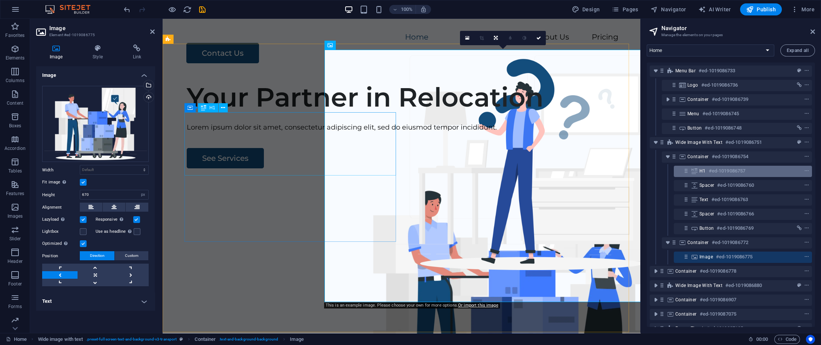
click at [751, 173] on div "H1 #ed-1019086757" at bounding box center [736, 170] width 75 height 9
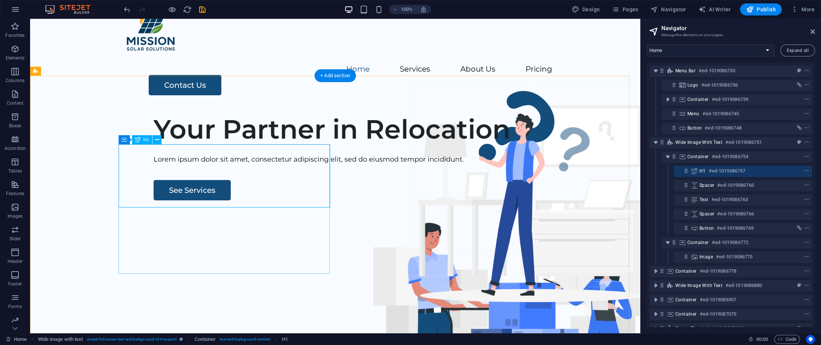
click at [305, 145] on div "Your Partner in Relocation" at bounding box center [375, 129] width 445 height 32
click at [717, 11] on span "AI Writer" at bounding box center [714, 10] width 33 height 8
select select "English"
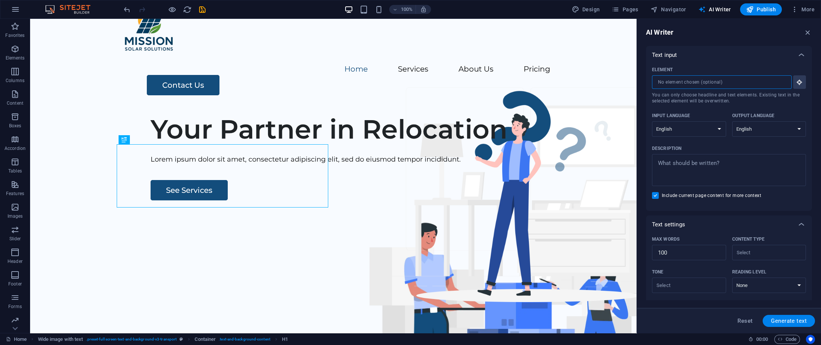
click at [699, 79] on input "Element ​ You can only choose headline and text elements. Existing text in the …" at bounding box center [719, 82] width 134 height 14
click at [276, 145] on div "Your Partner in Relocation" at bounding box center [372, 129] width 445 height 32
click at [256, 145] on div "Your Partner in Relocation" at bounding box center [372, 129] width 445 height 32
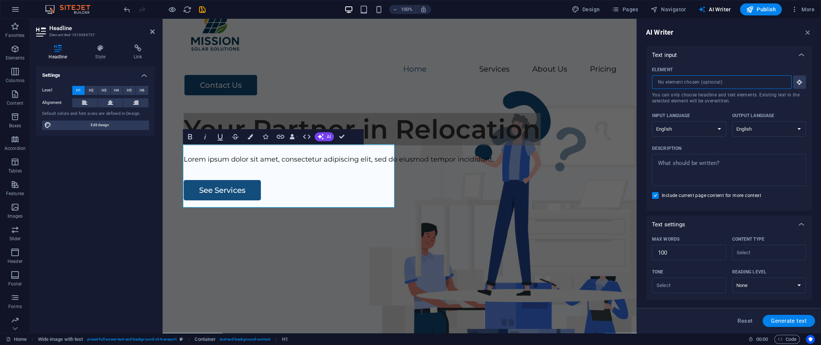
click at [699, 83] on input "Element ​ You can only choose headline and text elements. Existing text in the …" at bounding box center [719, 82] width 134 height 14
type textarea "x"
click at [703, 164] on textarea "Description x ​" at bounding box center [728, 170] width 146 height 24
type textarea "a"
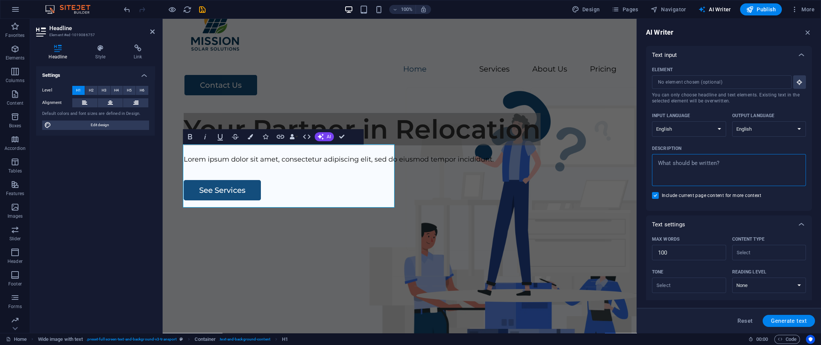
type textarea "x"
type textarea "ab"
type textarea "x"
type textarea "abo"
type textarea "x"
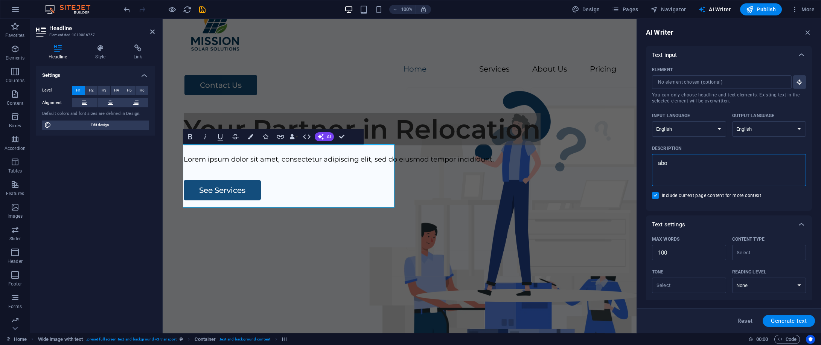
type textarea "abou"
type textarea "x"
type textarea "about"
type textarea "x"
type textarea "about"
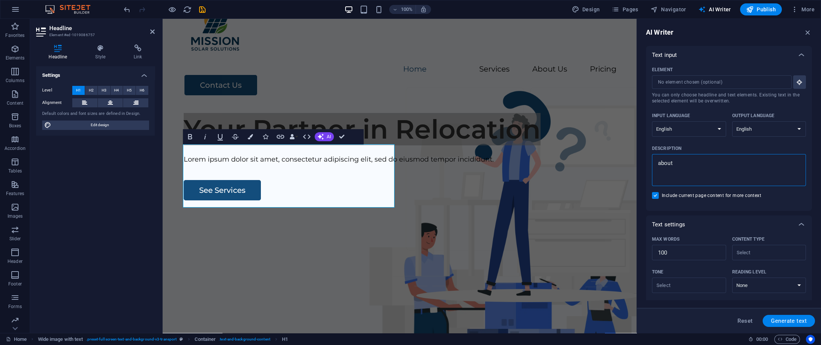
type textarea "x"
type textarea "about s"
type textarea "x"
type textarea "about sp"
type textarea "x"
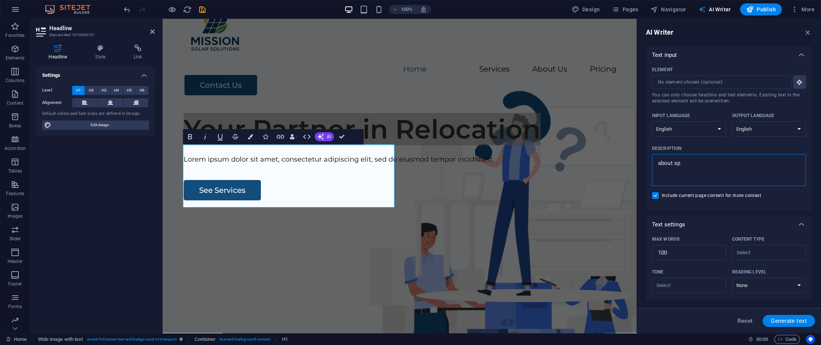
type textarea "about s"
type textarea "x"
type textarea "about so"
type textarea "x"
type textarea "about sol"
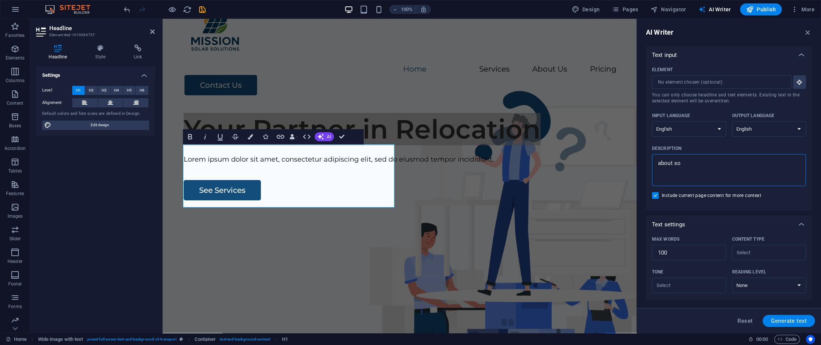
type textarea "x"
type textarea "about sola"
type textarea "x"
type textarea "about solar"
type textarea "x"
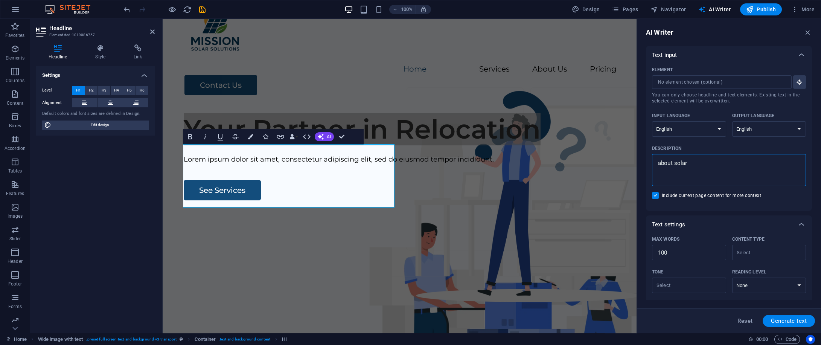
type textarea "about solar"
type textarea "x"
type textarea "about solar"
click at [784, 321] on span "Generate text" at bounding box center [788, 321] width 36 height 6
type textarea "x"
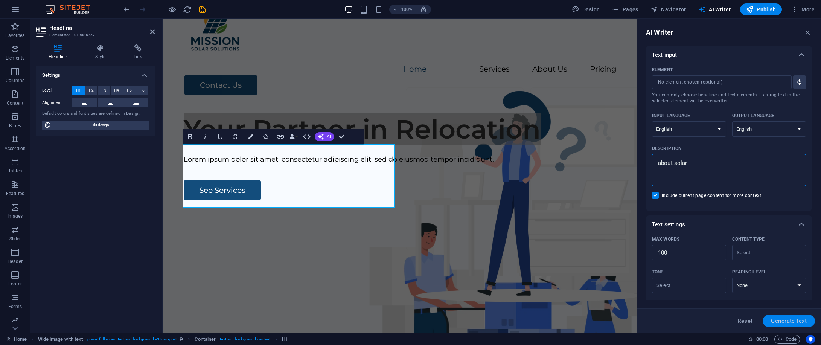
type textarea "x"
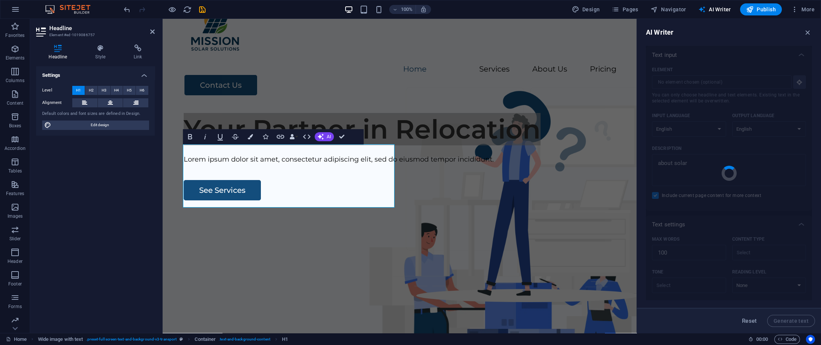
type textarea "x"
type textarea "Harnessing the power of solar energy is an increasingly essential step toward s…"
type textarea "x"
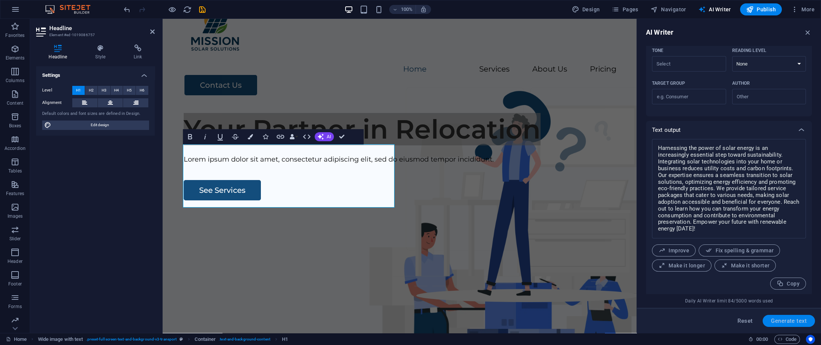
scroll to position [222, 0]
click at [724, 260] on button "Make it shorter" at bounding box center [744, 264] width 61 height 12
type textarea "x"
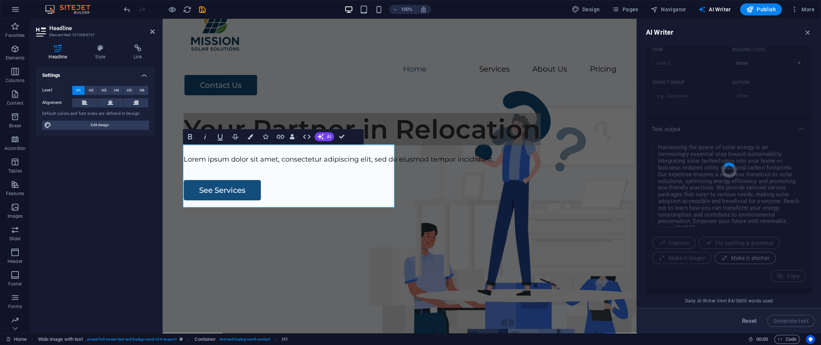
type textarea "x"
type textarea "Embrace solar energy for sustainability and lower utility costs. Our expertise …"
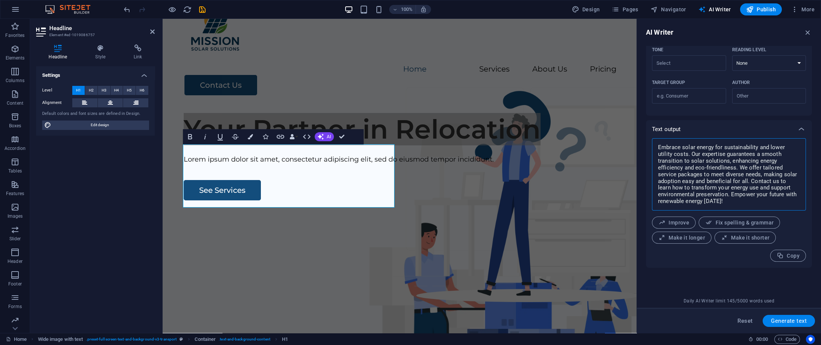
drag, startPoint x: 719, startPoint y: 204, endPoint x: 644, endPoint y: 141, distance: 97.4
click at [644, 141] on div "AI Writer Text input Element ​ You can only choose headline and text elements. …" at bounding box center [729, 176] width 184 height 314
type textarea "x"
click at [300, 165] on div "Lorem ipsum dolor sit amet, consectetur adipiscing elit, sed do eiusmod tempor …" at bounding box center [406, 159] width 445 height 11
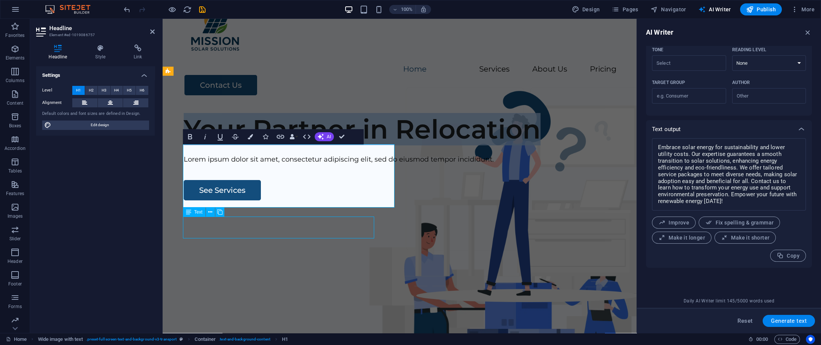
click at [433, 165] on div "Lorem ipsum dolor sit amet, consectetur adipiscing elit, sed do eiusmod tempor …" at bounding box center [406, 159] width 445 height 11
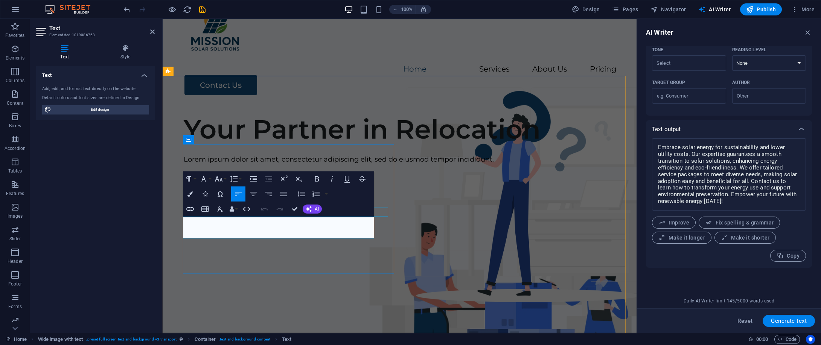
drag, startPoint x: 304, startPoint y: 231, endPoint x: 351, endPoint y: 232, distance: 47.1
click at [184, 200] on div "Your Partner in Relocation Lorem ipsum dolor sit amet, consectetur adipiscing e…" at bounding box center [409, 156] width 451 height 87
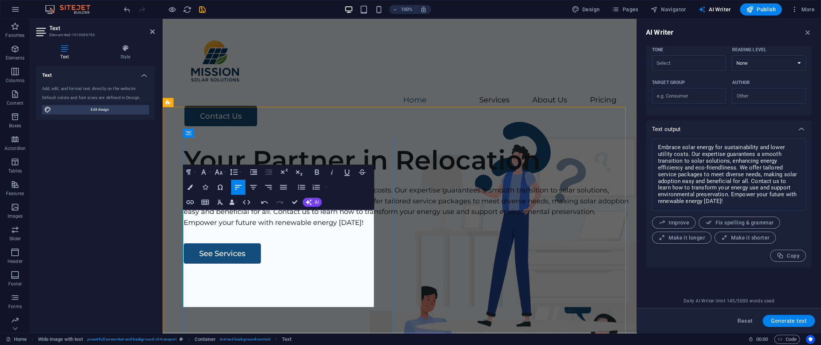
scroll to position [3192, 1]
drag, startPoint x: 255, startPoint y: 217, endPoint x: 181, endPoint y: 215, distance: 74.9
click at [181, 215] on div "Your Partner in Relocation Embrace solar energy for sustainability and lower ut…" at bounding box center [400, 282] width 474 height 288
copy p "Embrace solar energy"
click at [351, 150] on div "Your Partner in Relocation" at bounding box center [406, 160] width 445 height 32
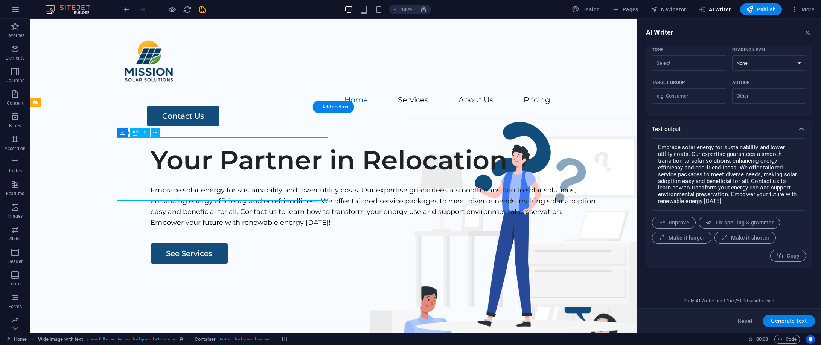
drag, startPoint x: 281, startPoint y: 190, endPoint x: 182, endPoint y: 167, distance: 101.3
click at [182, 167] on div "Your Partner in Relocation" at bounding box center [372, 160] width 445 height 32
click at [265, 176] on div "Your Partner in Relocation" at bounding box center [372, 160] width 445 height 32
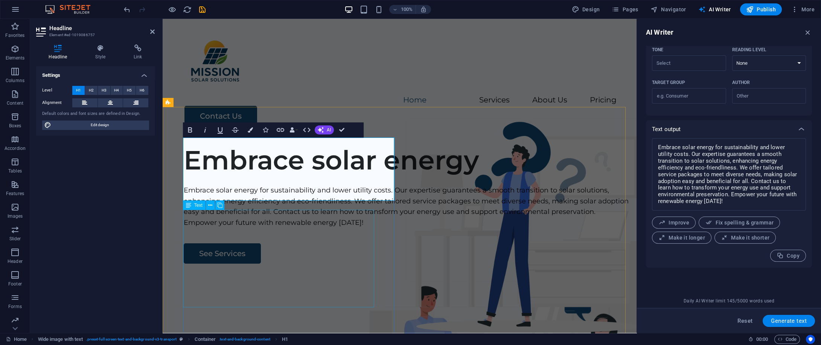
click at [239, 220] on div "Embrace solar energy for sustainability and lower utility costs. Our expertise …" at bounding box center [406, 206] width 445 height 43
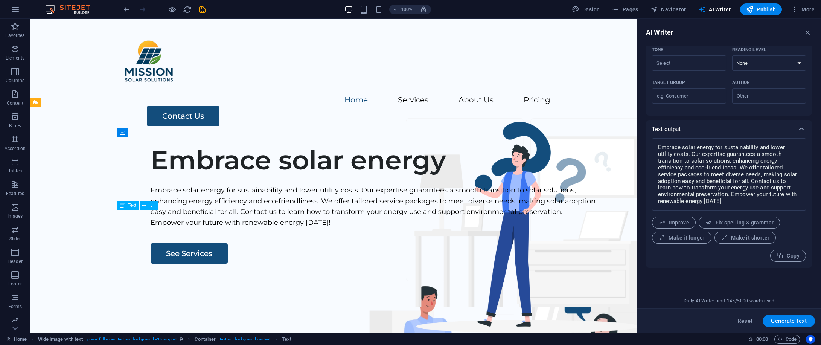
click at [189, 216] on div "Embrace solar energy for sustainability and lower utility costs. Our expertise …" at bounding box center [372, 206] width 445 height 43
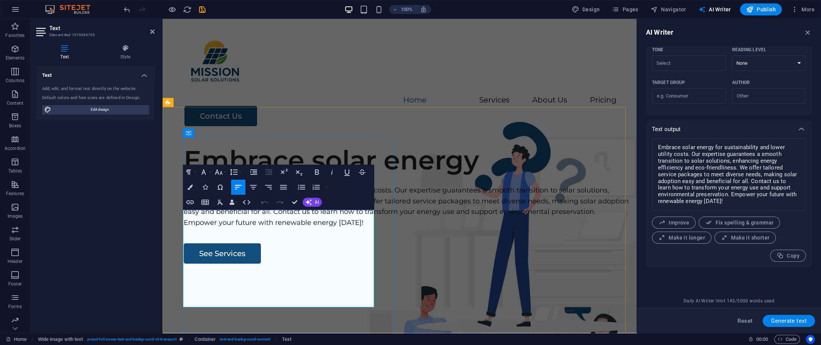
drag, startPoint x: 258, startPoint y: 215, endPoint x: 187, endPoint y: 215, distance: 70.4
click at [187, 215] on p "Embrace solar energy for sustainability and lower utility costs. Our expertise …" at bounding box center [406, 206] width 445 height 43
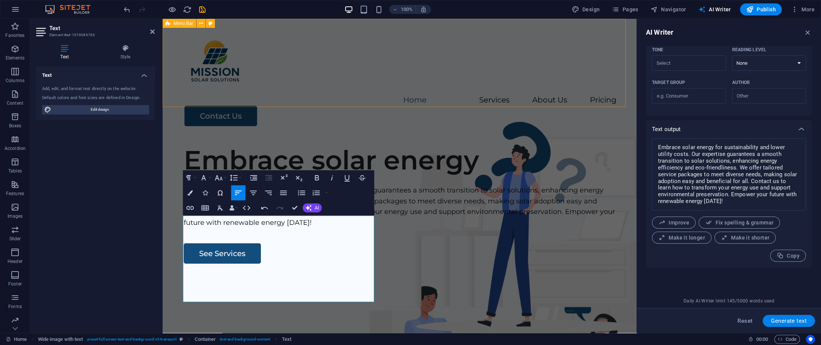
click at [408, 84] on div "Menu Home Services About Us Pricing Contact Us" at bounding box center [400, 78] width 474 height 119
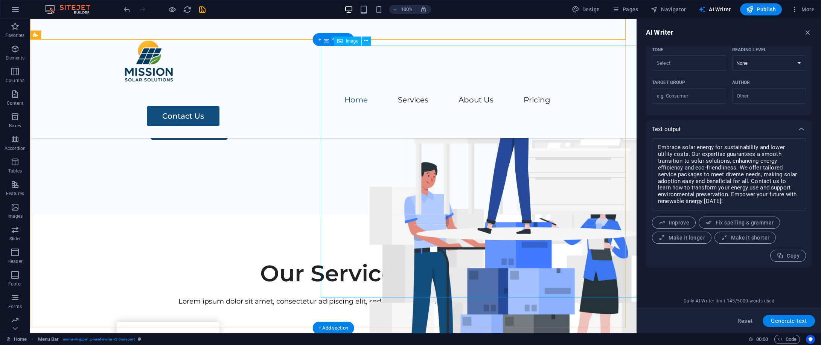
scroll to position [150, 0]
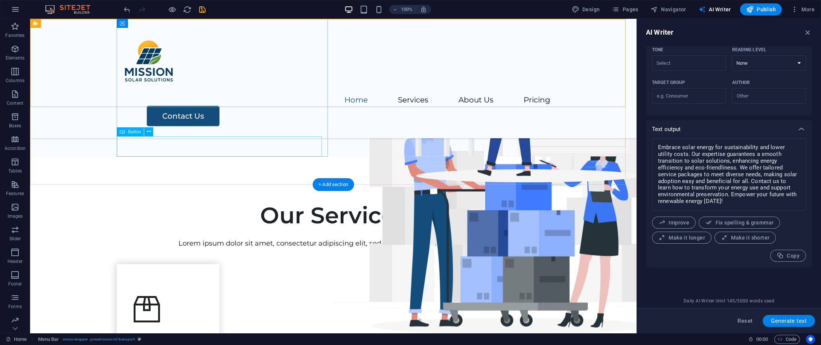
click at [185, 82] on div "See Services" at bounding box center [372, 71] width 445 height 20
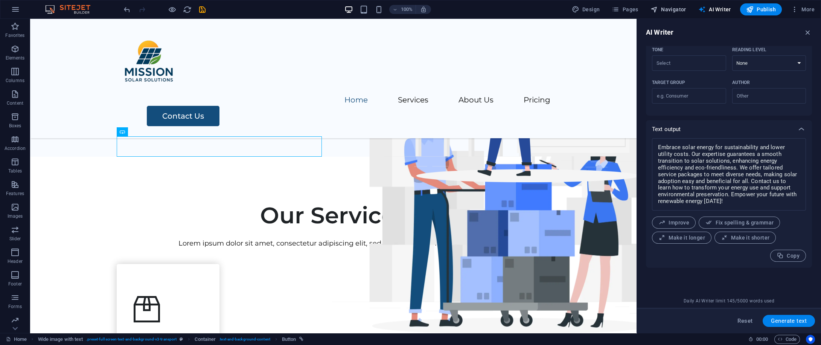
click at [674, 11] on span "Navigator" at bounding box center [668, 10] width 36 height 8
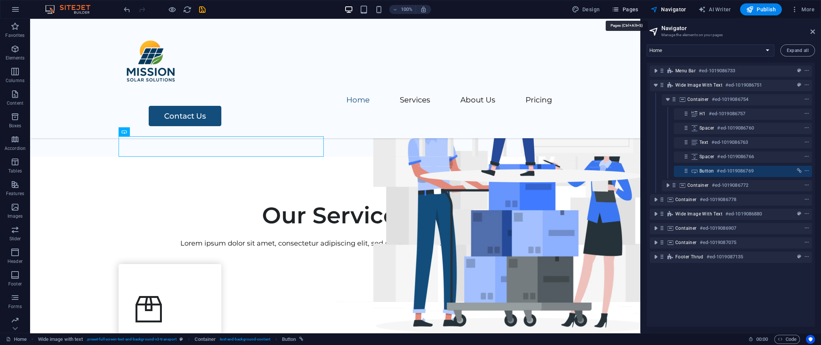
click at [626, 6] on span "Pages" at bounding box center [624, 10] width 26 height 8
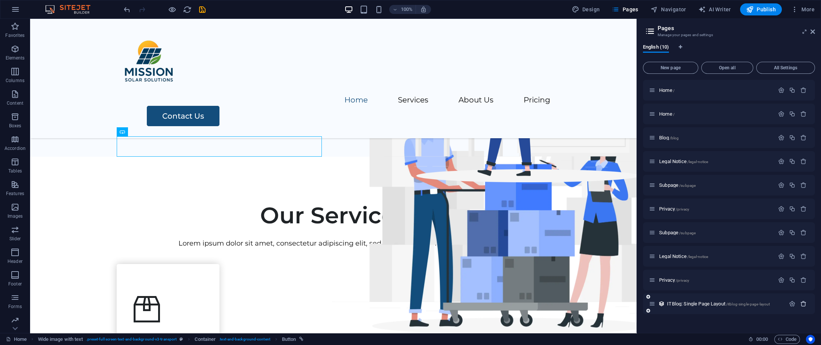
click at [802, 302] on icon "button" at bounding box center [803, 303] width 6 height 6
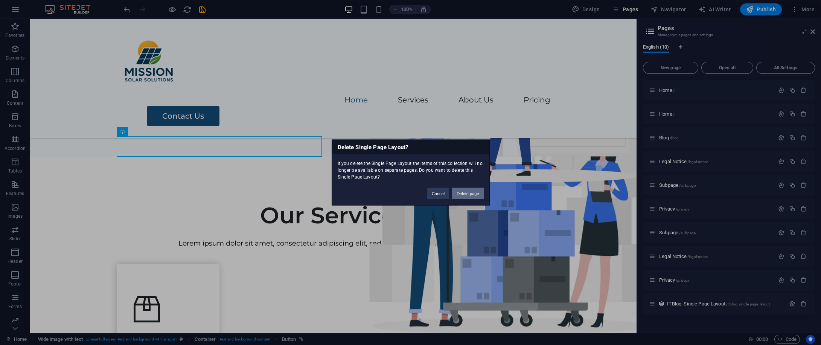
click at [473, 193] on button "Delete page" at bounding box center [467, 193] width 31 height 11
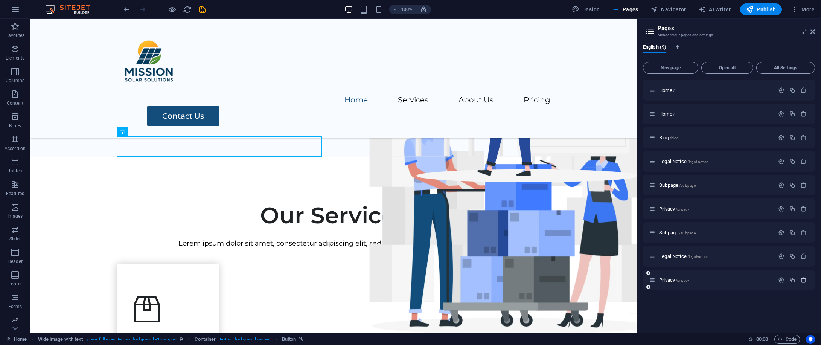
click at [805, 277] on icon "button" at bounding box center [803, 280] width 6 height 6
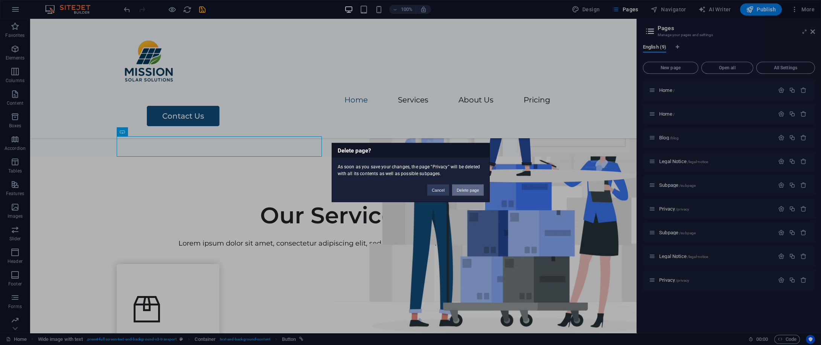
click at [469, 185] on button "Delete page" at bounding box center [467, 189] width 31 height 11
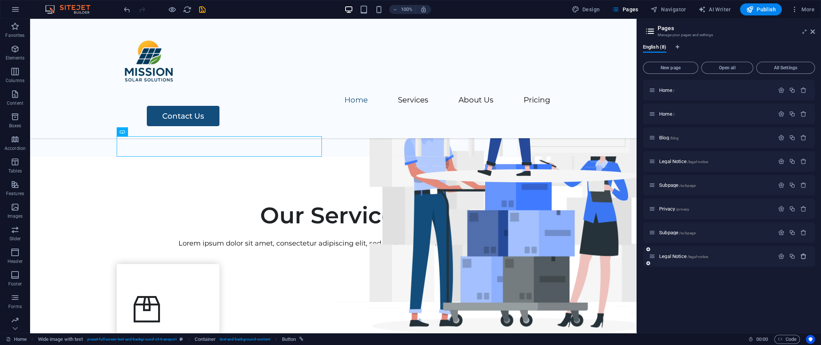
click at [800, 253] on icon "button" at bounding box center [803, 256] width 6 height 6
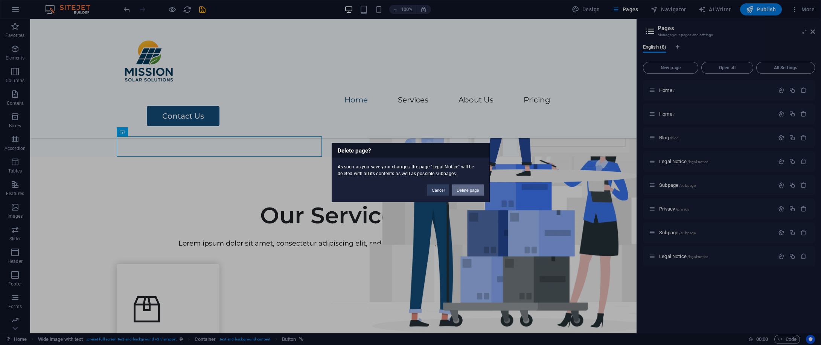
drag, startPoint x: 471, startPoint y: 188, endPoint x: 545, endPoint y: 158, distance: 79.8
click at [471, 188] on button "Delete page" at bounding box center [467, 189] width 31 height 11
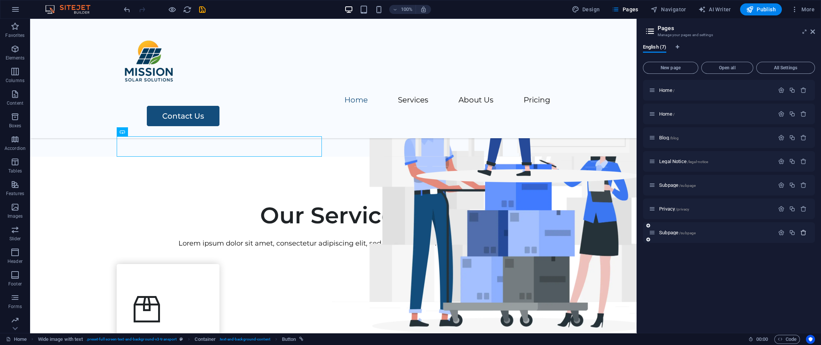
click at [801, 229] on icon "button" at bounding box center [803, 232] width 6 height 6
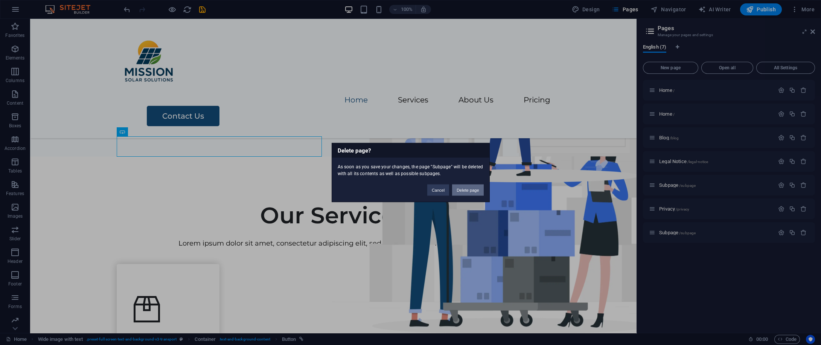
click at [480, 189] on button "Delete page" at bounding box center [467, 189] width 31 height 11
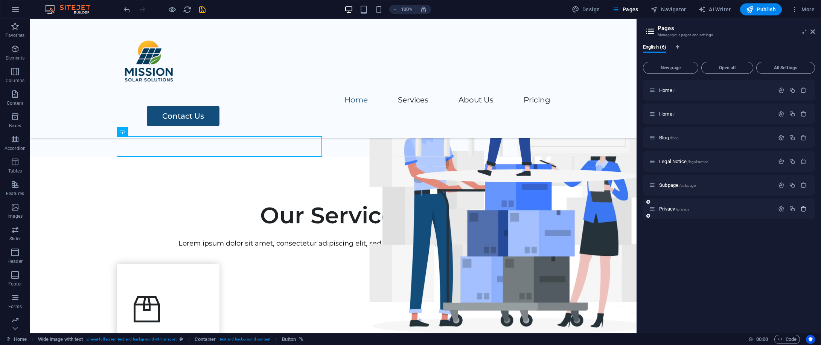
click at [805, 210] on icon "button" at bounding box center [803, 208] width 6 height 6
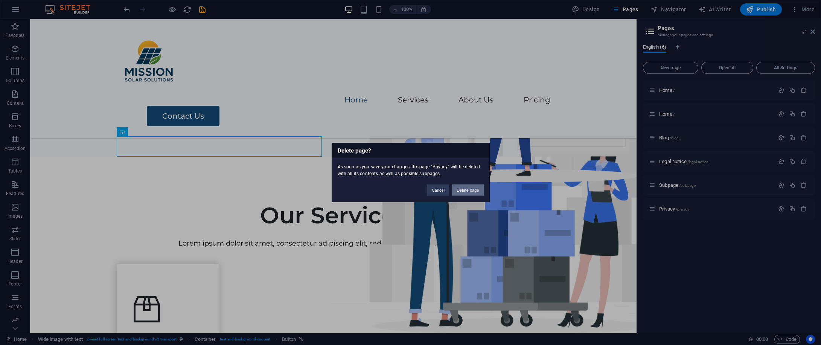
click at [460, 191] on button "Delete page" at bounding box center [467, 189] width 31 height 11
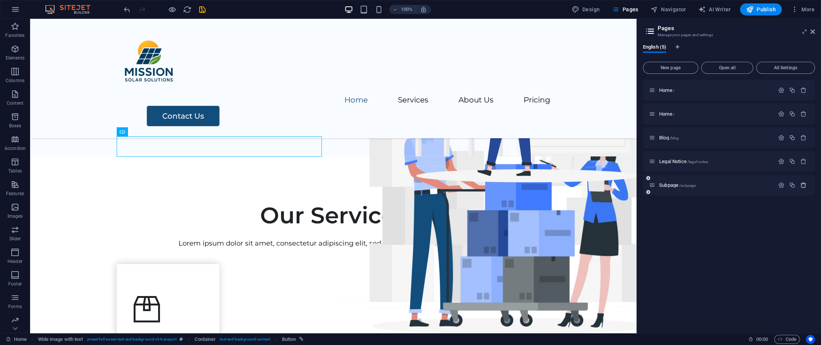
click at [802, 182] on icon "button" at bounding box center [803, 185] width 6 height 6
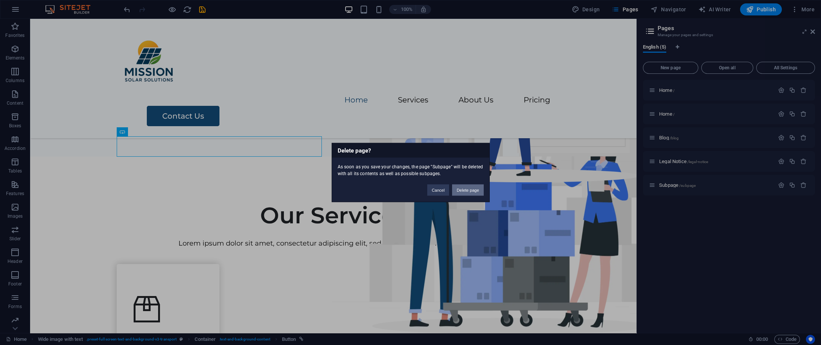
click at [471, 195] on button "Delete page" at bounding box center [467, 189] width 31 height 11
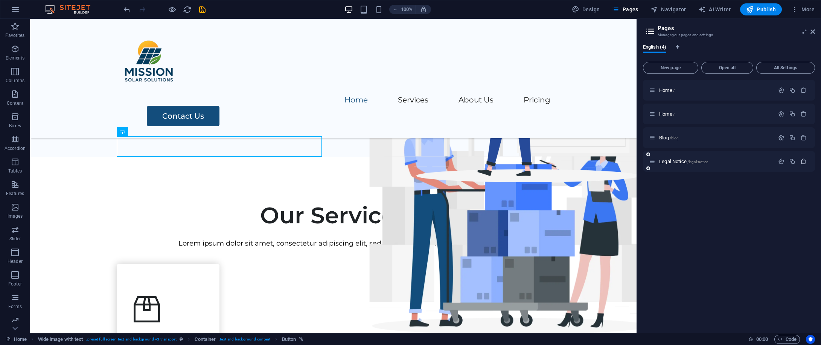
click at [802, 158] on icon "button" at bounding box center [803, 161] width 6 height 6
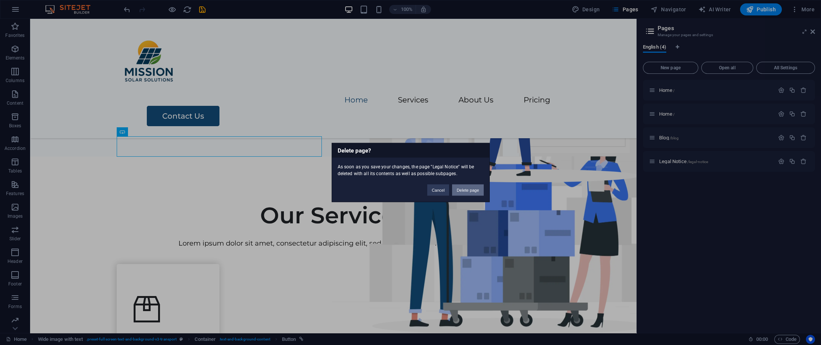
drag, startPoint x: 465, startPoint y: 188, endPoint x: 509, endPoint y: 154, distance: 55.8
click at [464, 188] on button "Delete page" at bounding box center [467, 189] width 31 height 11
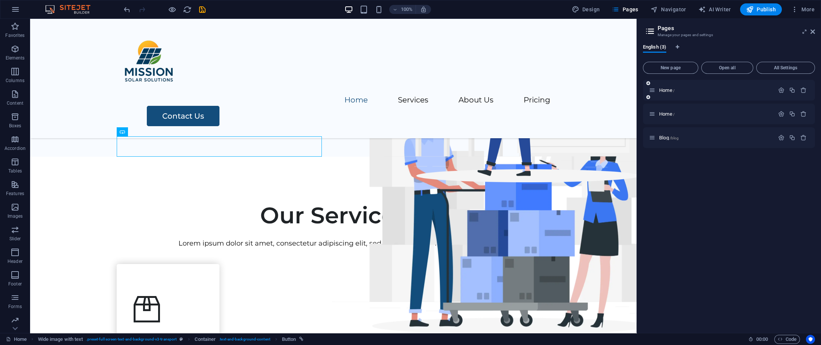
click at [717, 95] on div "Home /" at bounding box center [729, 90] width 172 height 21
click at [663, 89] on span "Home /" at bounding box center [666, 90] width 15 height 6
click at [664, 113] on span "Home /" at bounding box center [666, 114] width 15 height 6
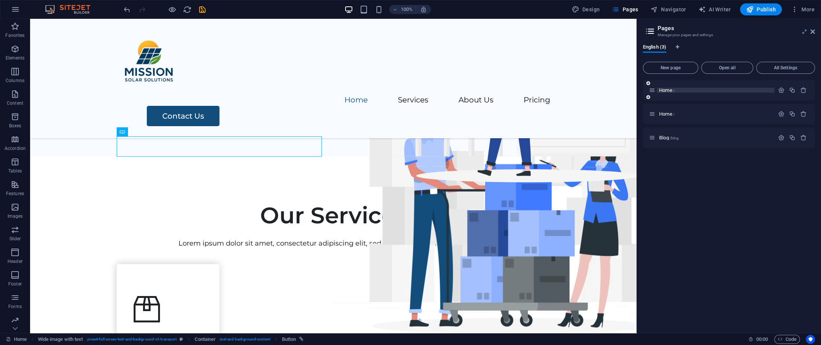
click at [674, 89] on span "/" at bounding box center [674, 90] width 2 height 4
click at [803, 138] on icon "button" at bounding box center [803, 137] width 6 height 6
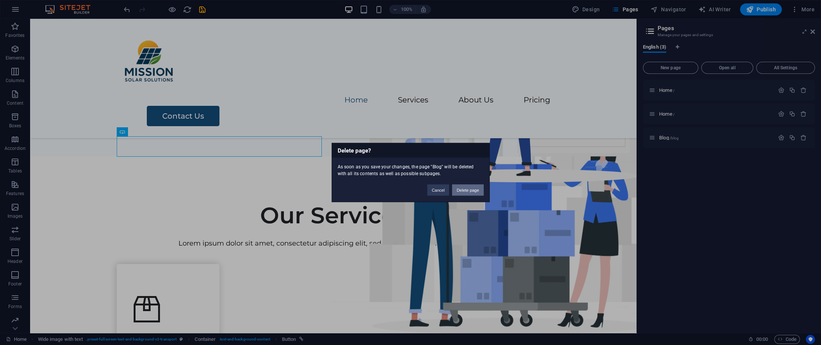
click at [468, 187] on button "Delete page" at bounding box center [467, 189] width 31 height 11
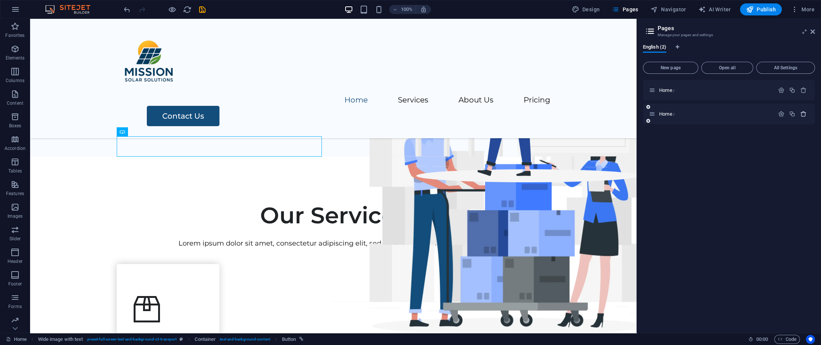
click at [800, 112] on icon "button" at bounding box center [803, 114] width 6 height 6
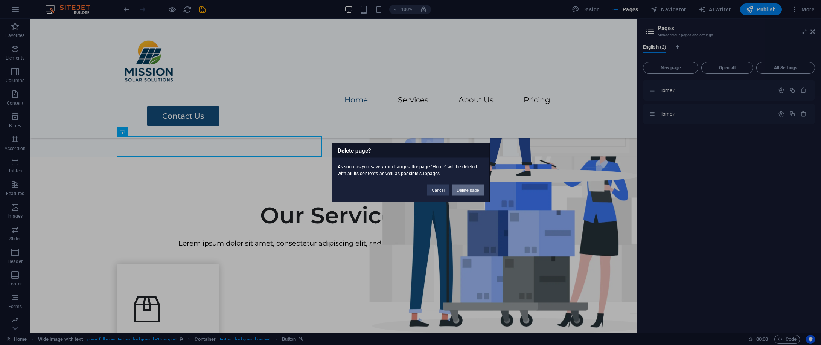
click at [468, 186] on button "Delete page" at bounding box center [467, 189] width 31 height 11
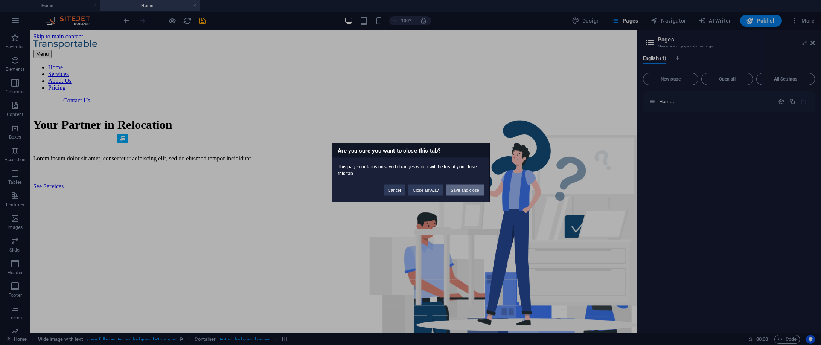
scroll to position [0, 0]
click at [764, 112] on div "Are you sure you want to close this tab? This page contains unsaved changes whi…" at bounding box center [410, 172] width 821 height 345
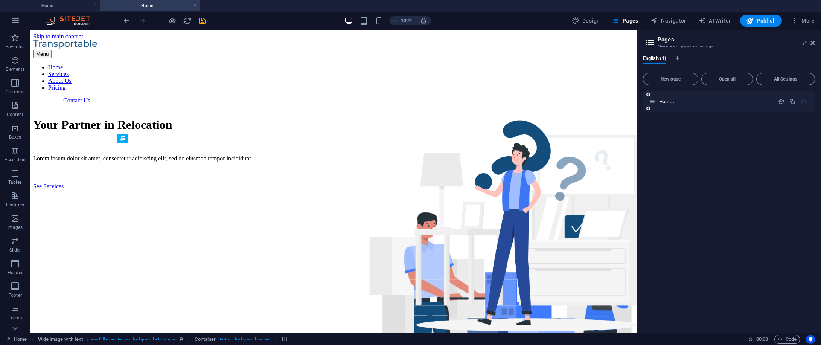
click at [720, 106] on div "Home /" at bounding box center [729, 101] width 172 height 21
click at [666, 99] on span "Home /" at bounding box center [666, 102] width 15 height 6
click at [676, 23] on span "Navigator" at bounding box center [668, 21] width 36 height 8
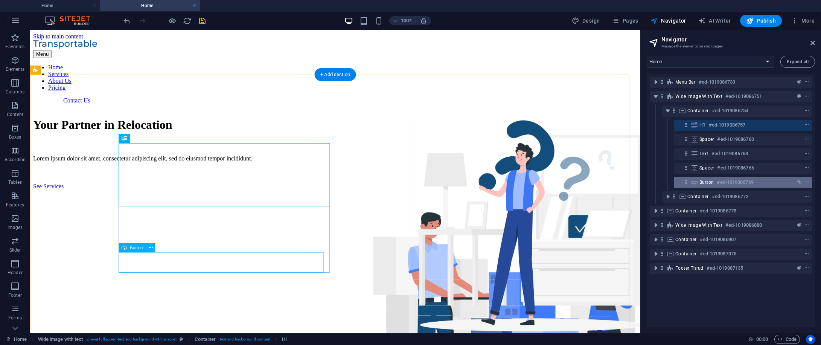
click at [723, 181] on h6 "#ed-1019086769" at bounding box center [734, 182] width 36 height 9
